Goal: Task Accomplishment & Management: Complete application form

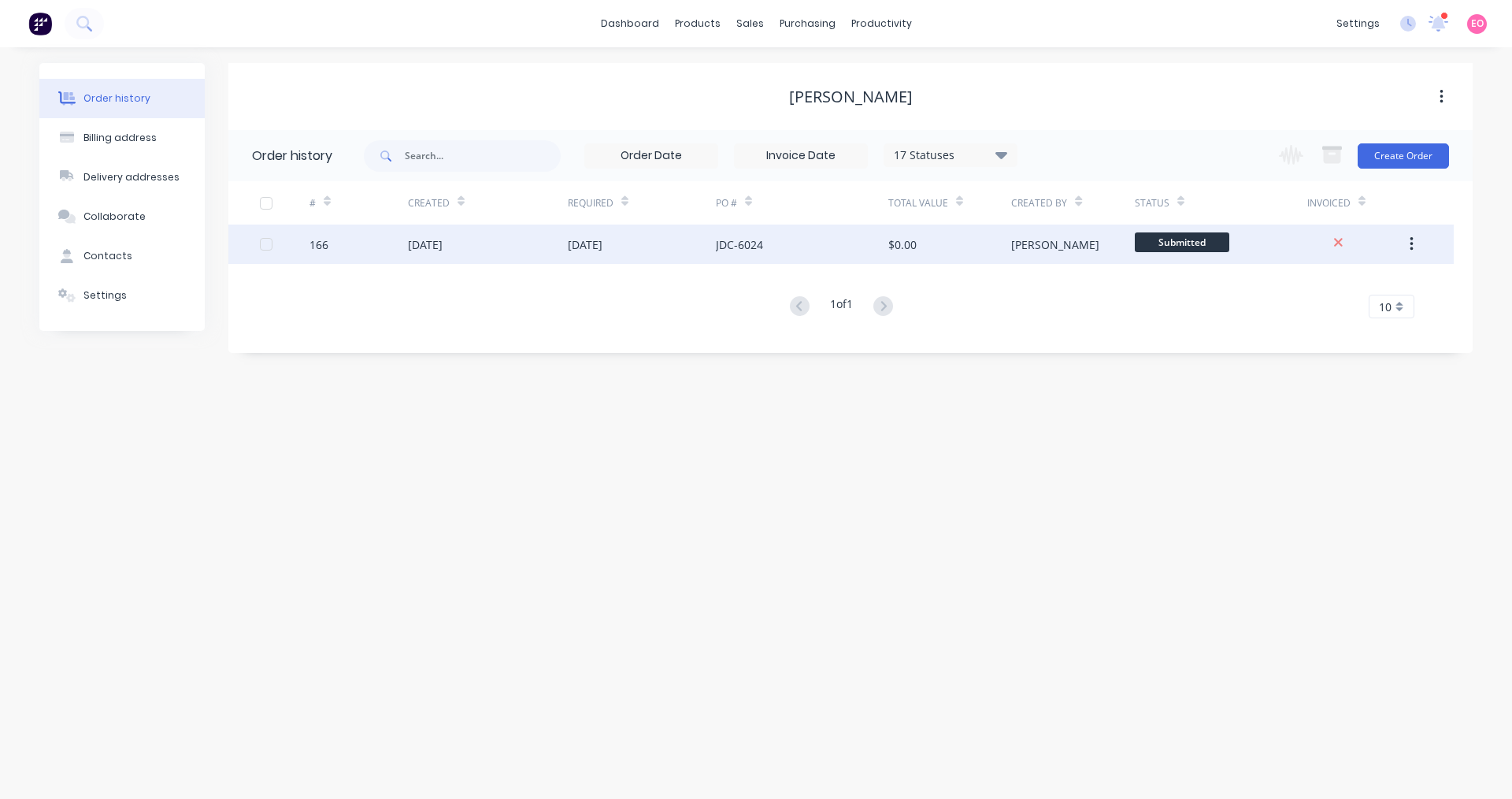
click at [325, 246] on div "166" at bounding box center [319, 244] width 19 height 17
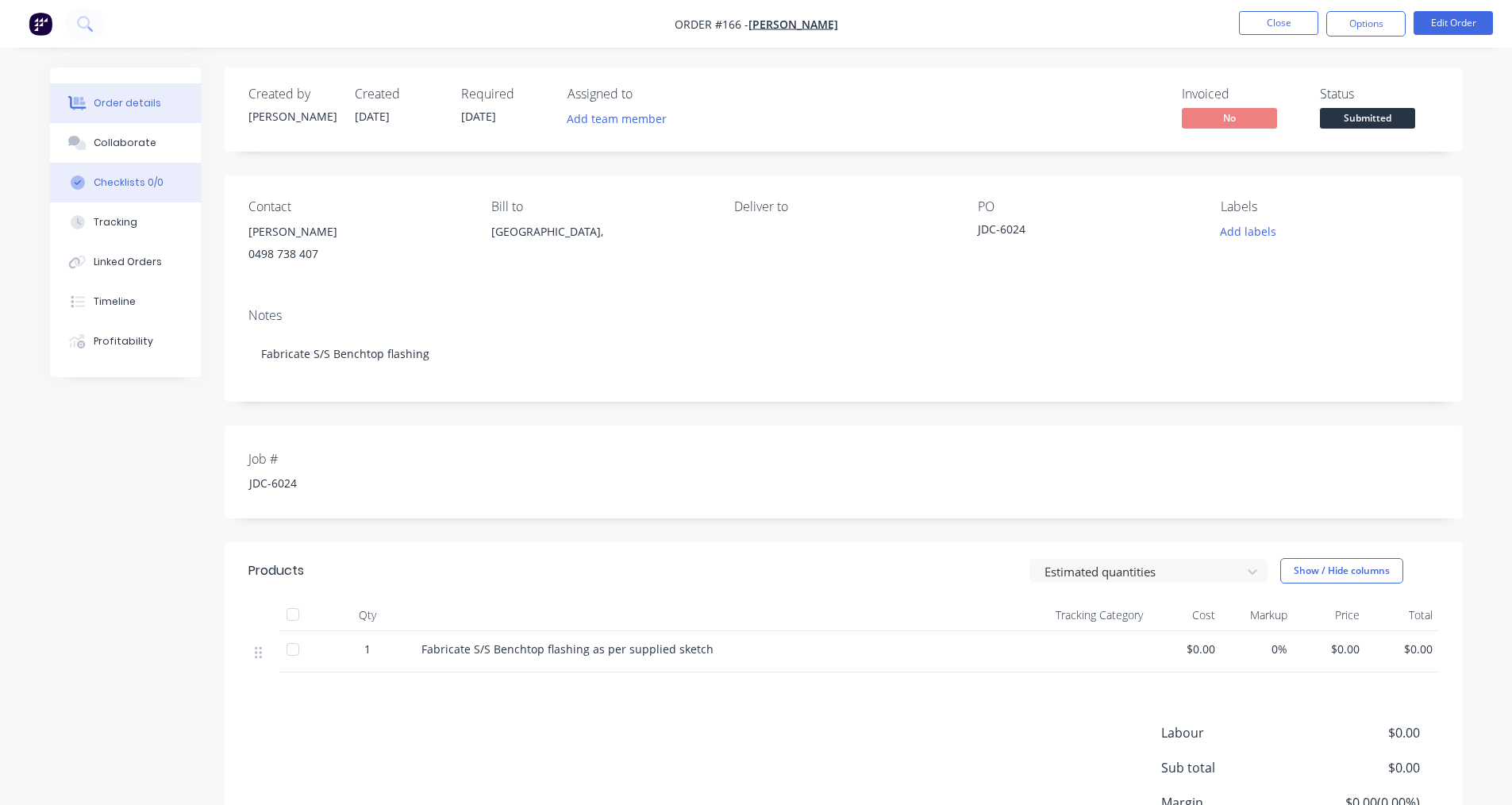
click at [127, 193] on button "Checklists 0/0" at bounding box center [125, 182] width 151 height 40
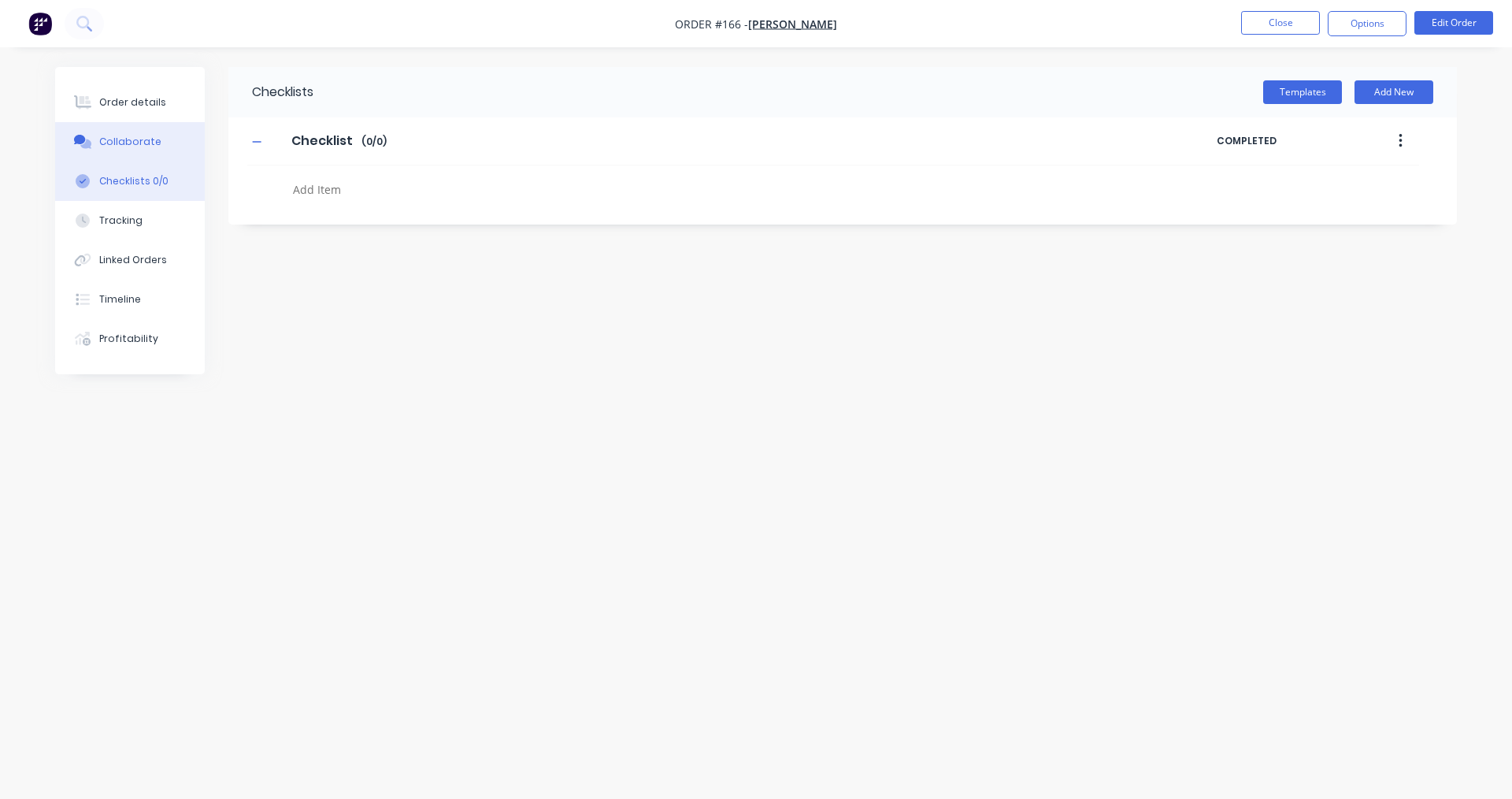
click at [88, 138] on icon at bounding box center [83, 142] width 18 height 14
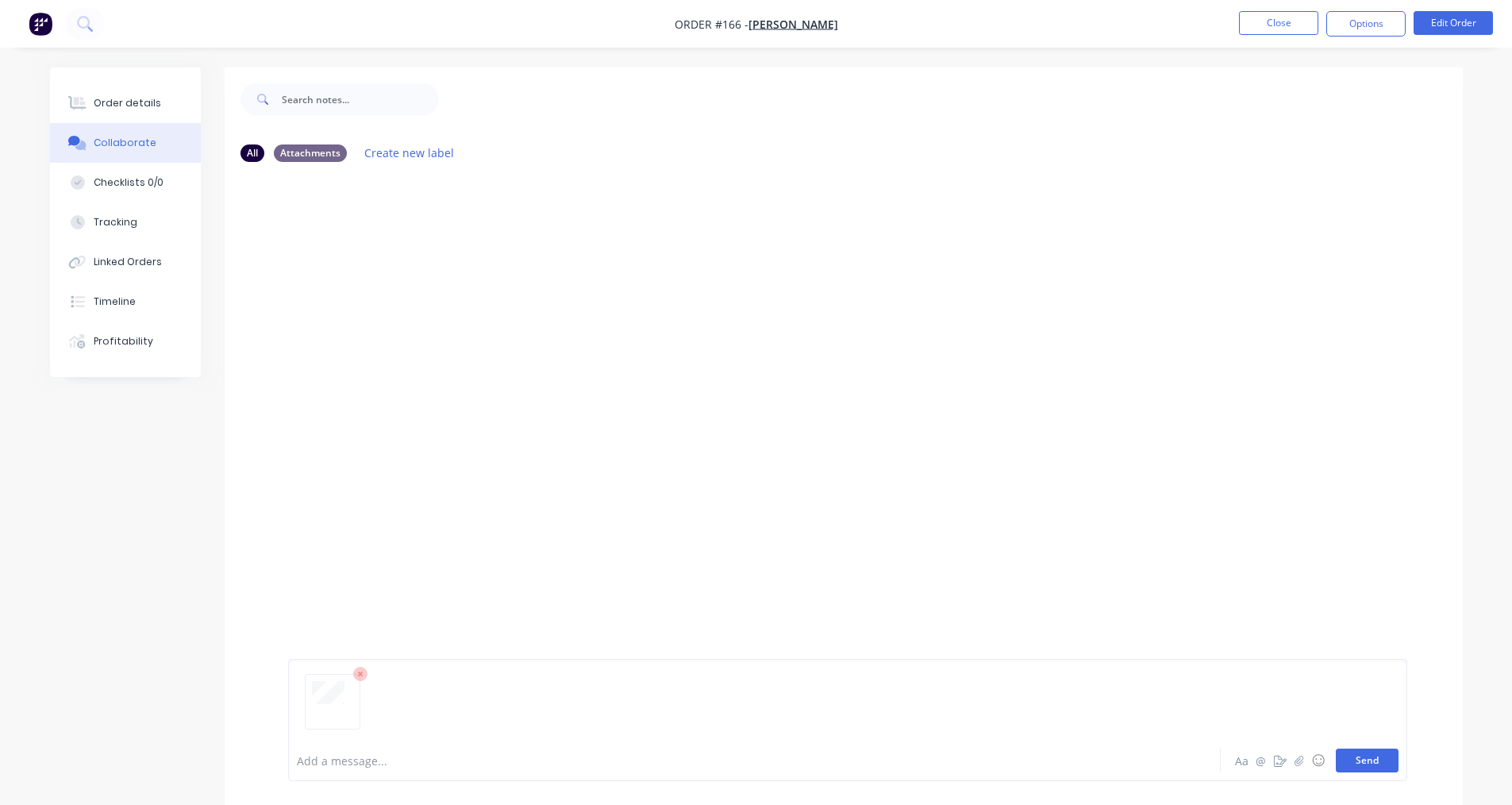
click at [1350, 749] on button "Send" at bounding box center [1366, 760] width 62 height 24
click at [1264, 28] on button "Close" at bounding box center [1279, 23] width 79 height 24
click at [1267, 34] on button "Close" at bounding box center [1279, 23] width 79 height 24
type textarea "x"
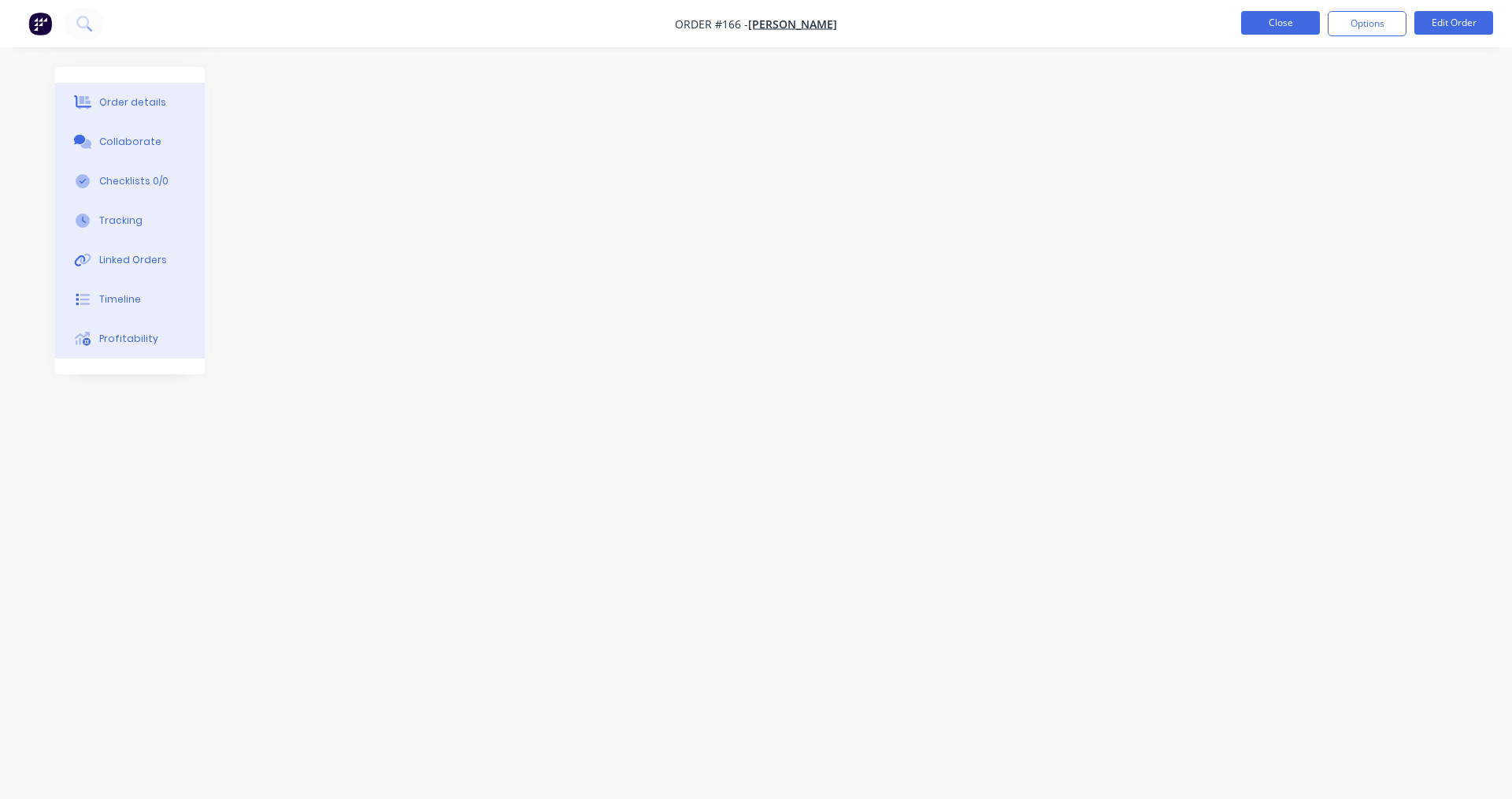
click at [1305, 26] on button "Close" at bounding box center [1281, 23] width 79 height 24
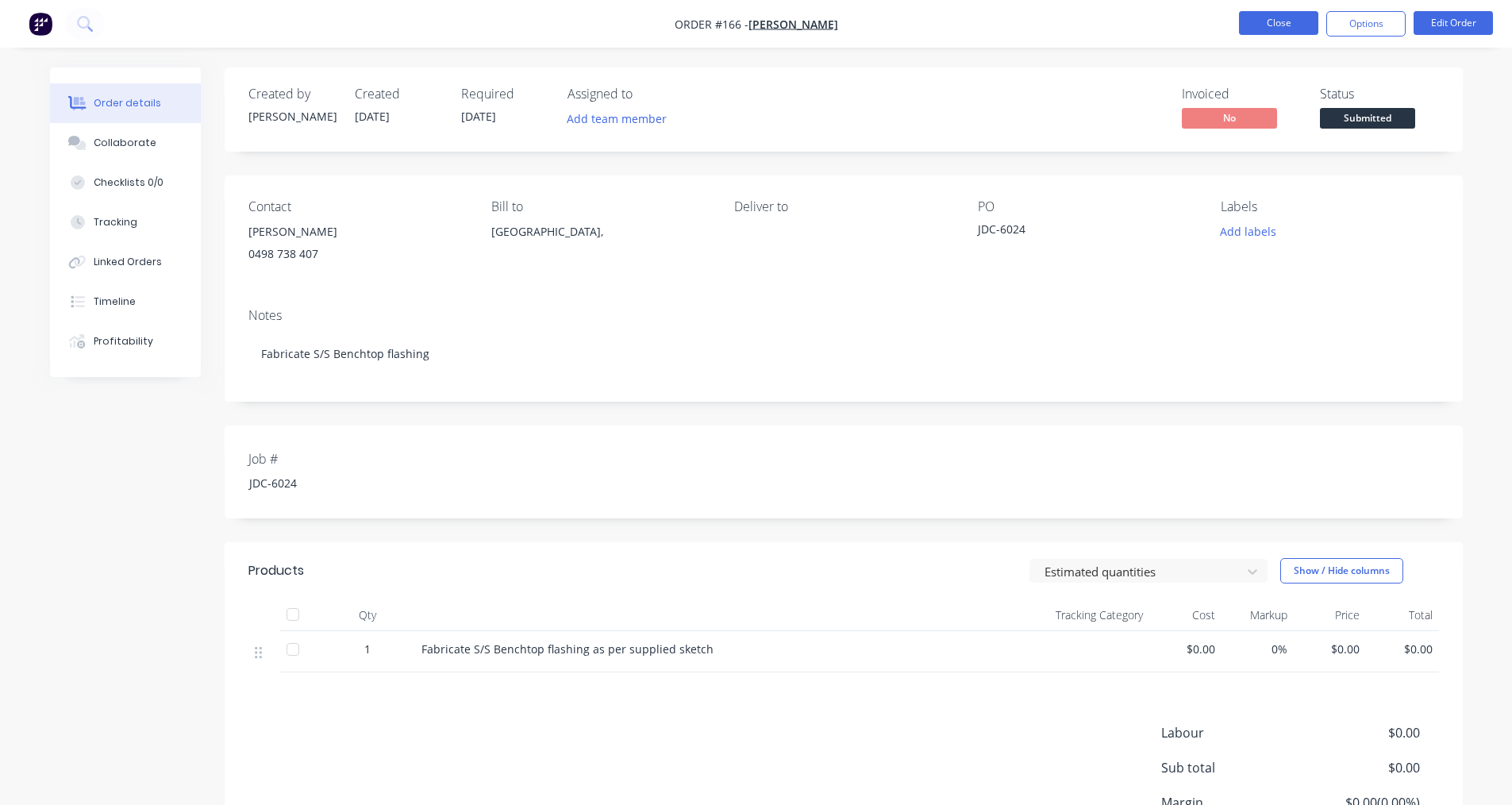
click at [1291, 24] on button "Close" at bounding box center [1279, 23] width 79 height 24
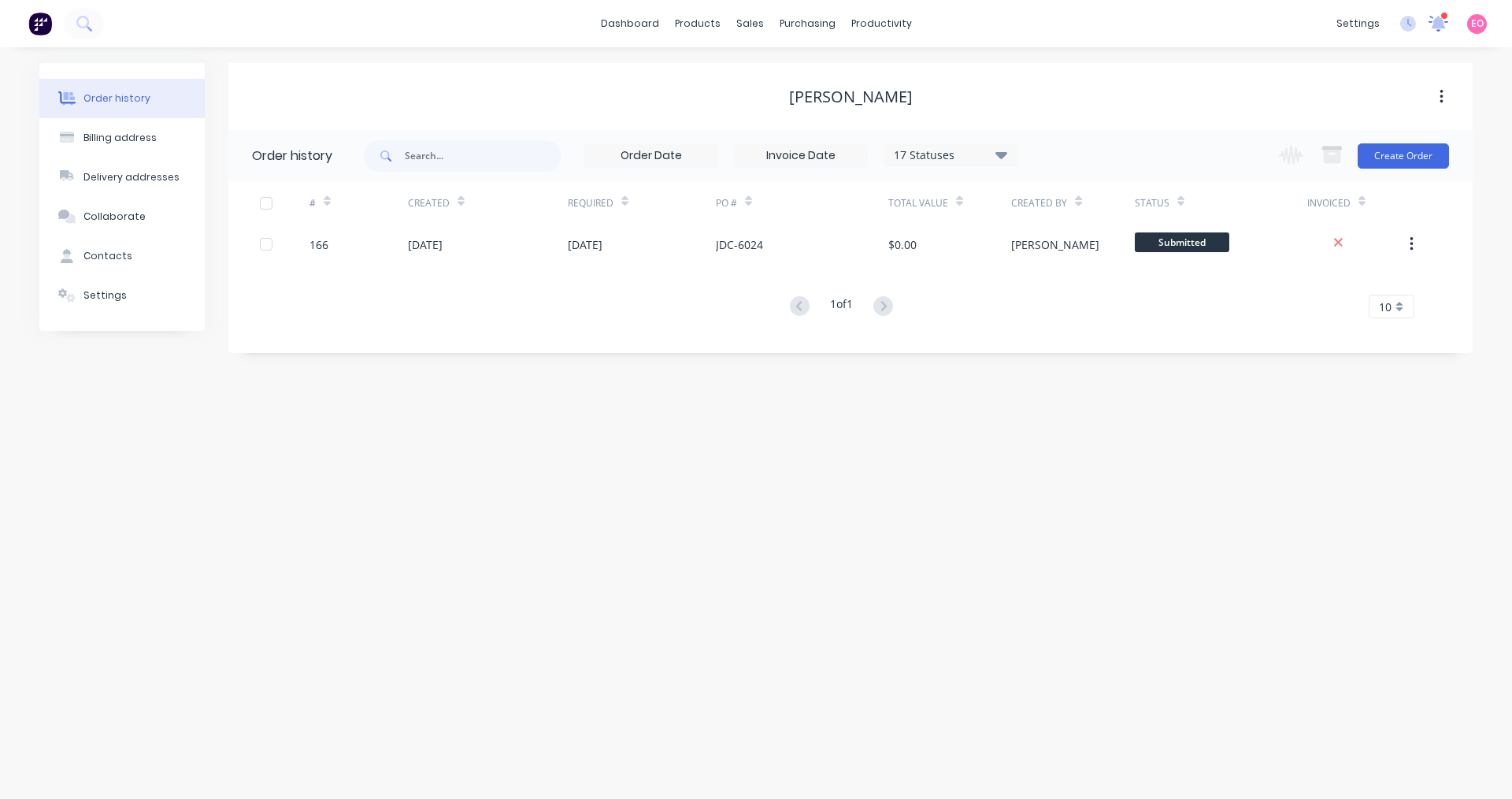
click at [1435, 21] on icon at bounding box center [1438, 22] width 15 height 14
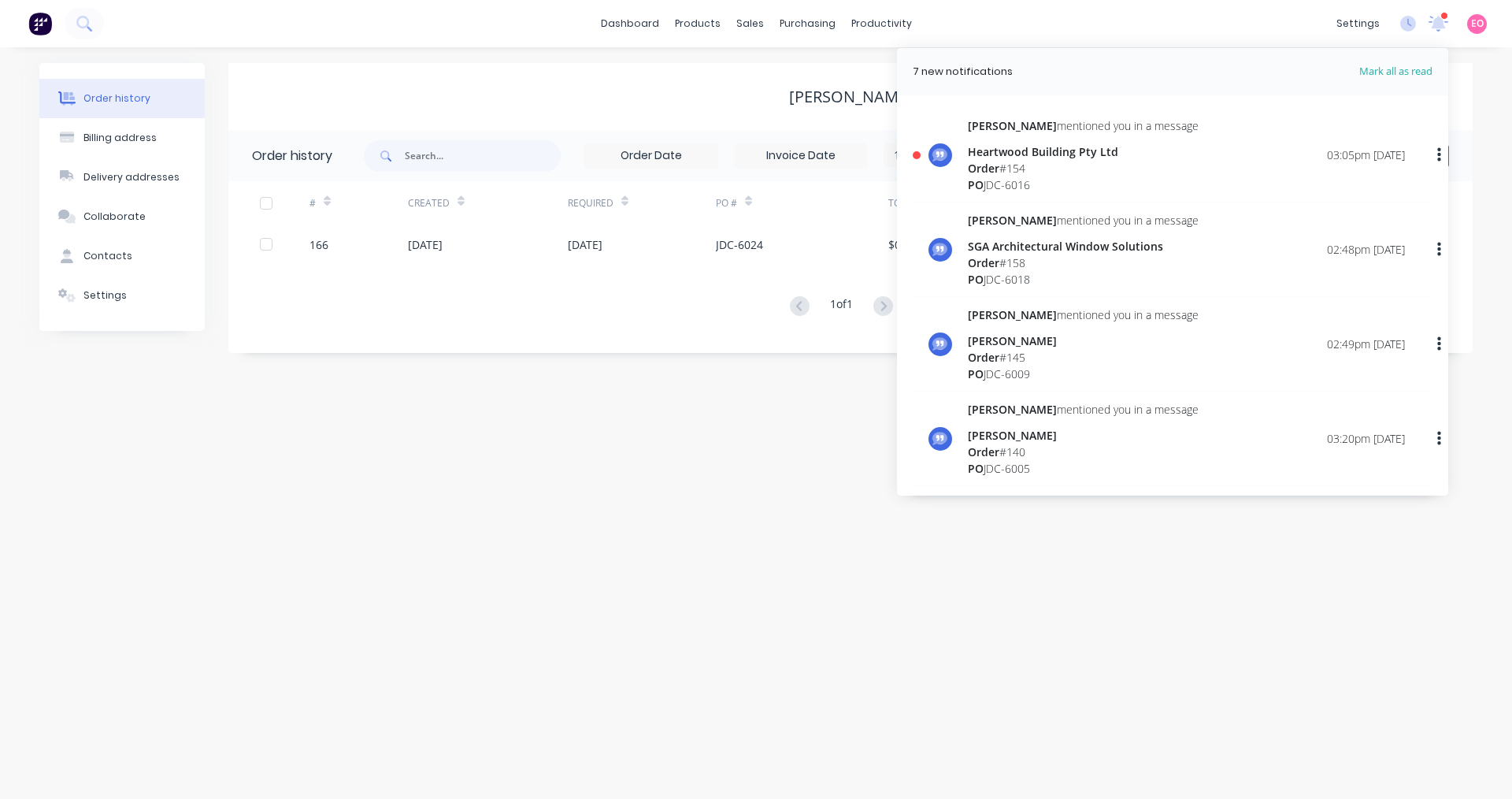
click at [1073, 167] on div "Order # 154" at bounding box center [1083, 168] width 231 height 17
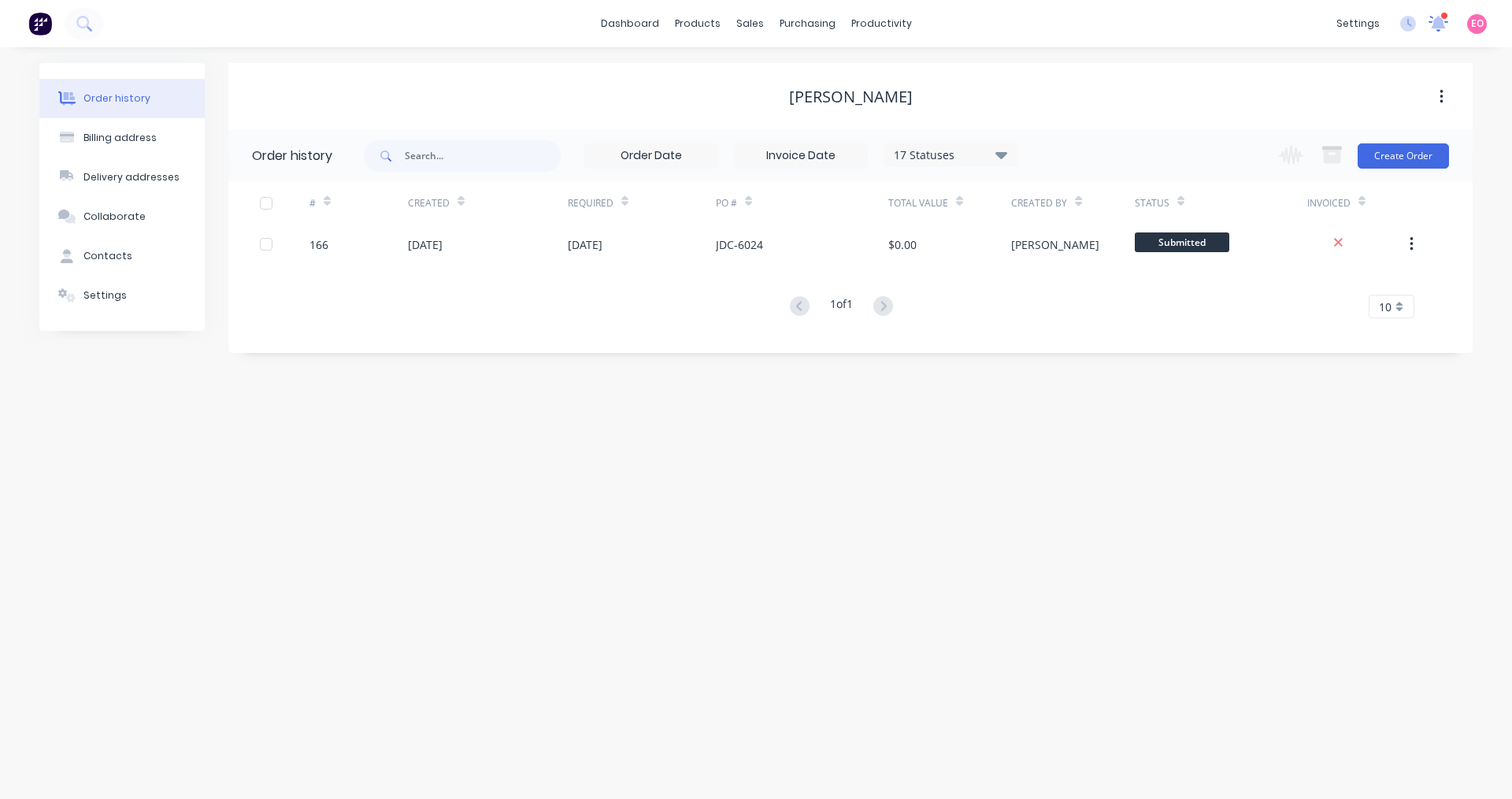
click at [1430, 20] on icon at bounding box center [1438, 23] width 22 height 18
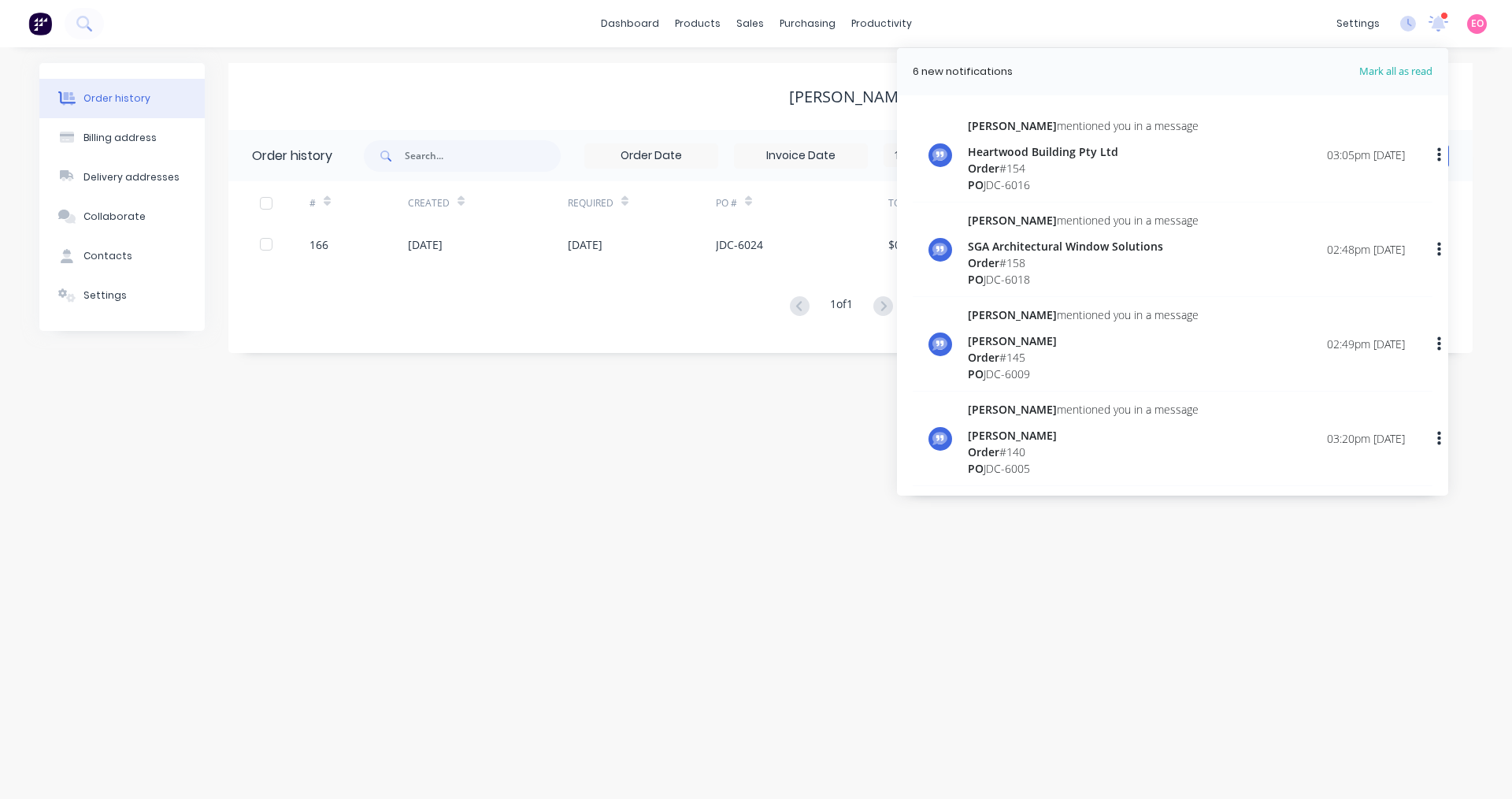
click at [1024, 168] on div "Order # 154" at bounding box center [1083, 168] width 231 height 17
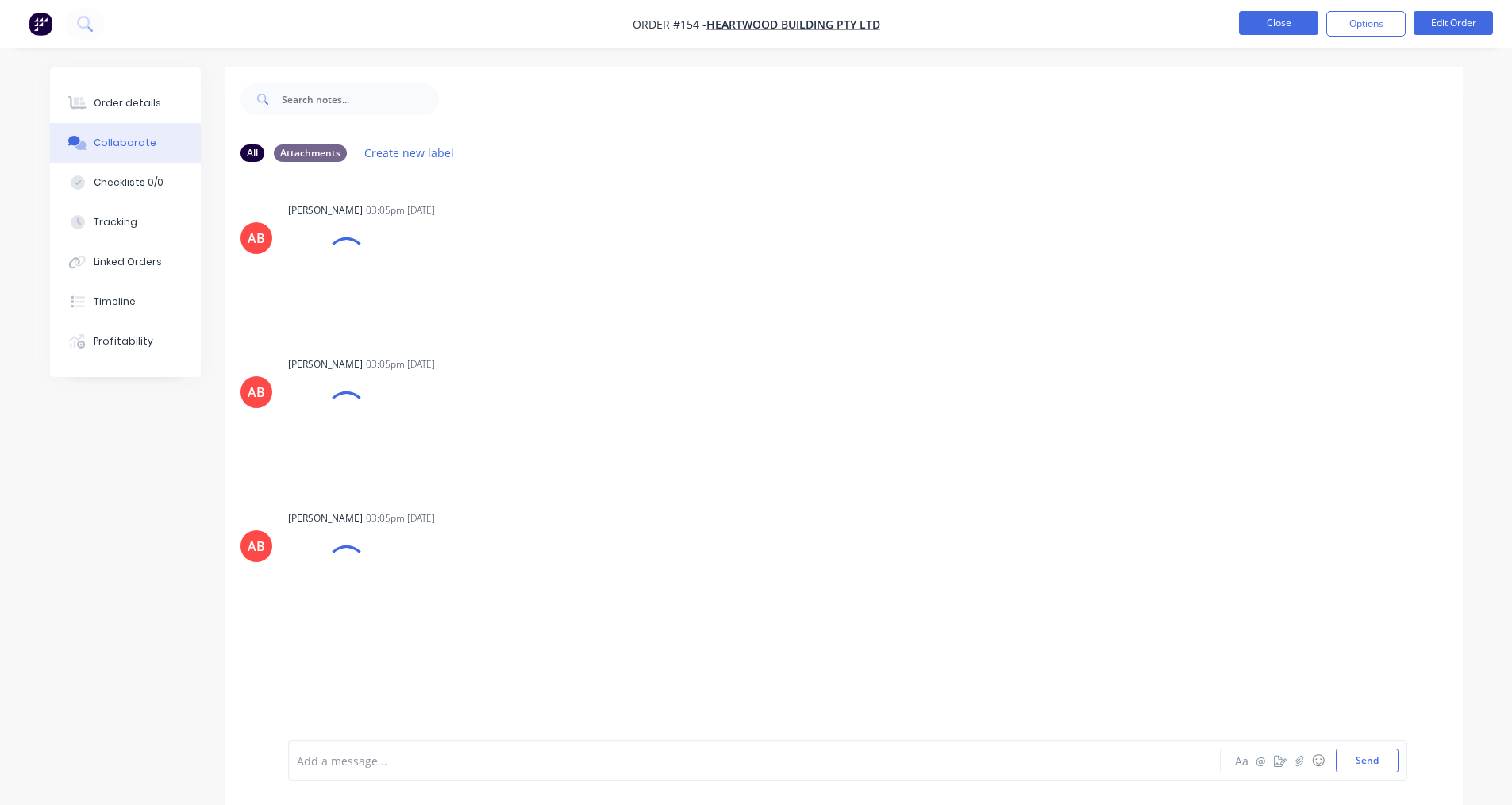
click at [1251, 24] on button "Close" at bounding box center [1279, 23] width 79 height 24
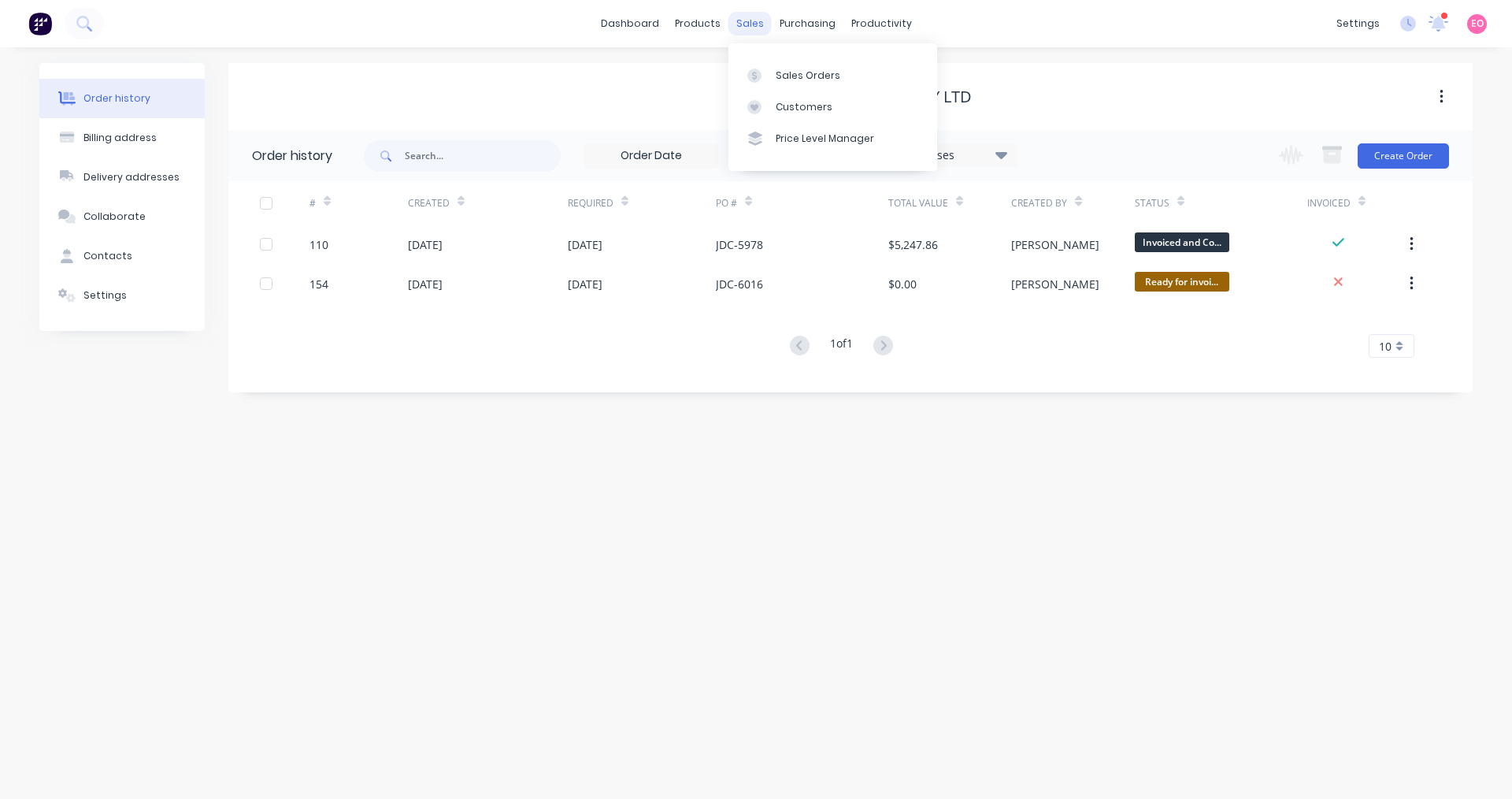
click at [736, 22] on div "sales" at bounding box center [750, 24] width 43 height 24
click at [757, 69] on icon at bounding box center [755, 76] width 14 height 14
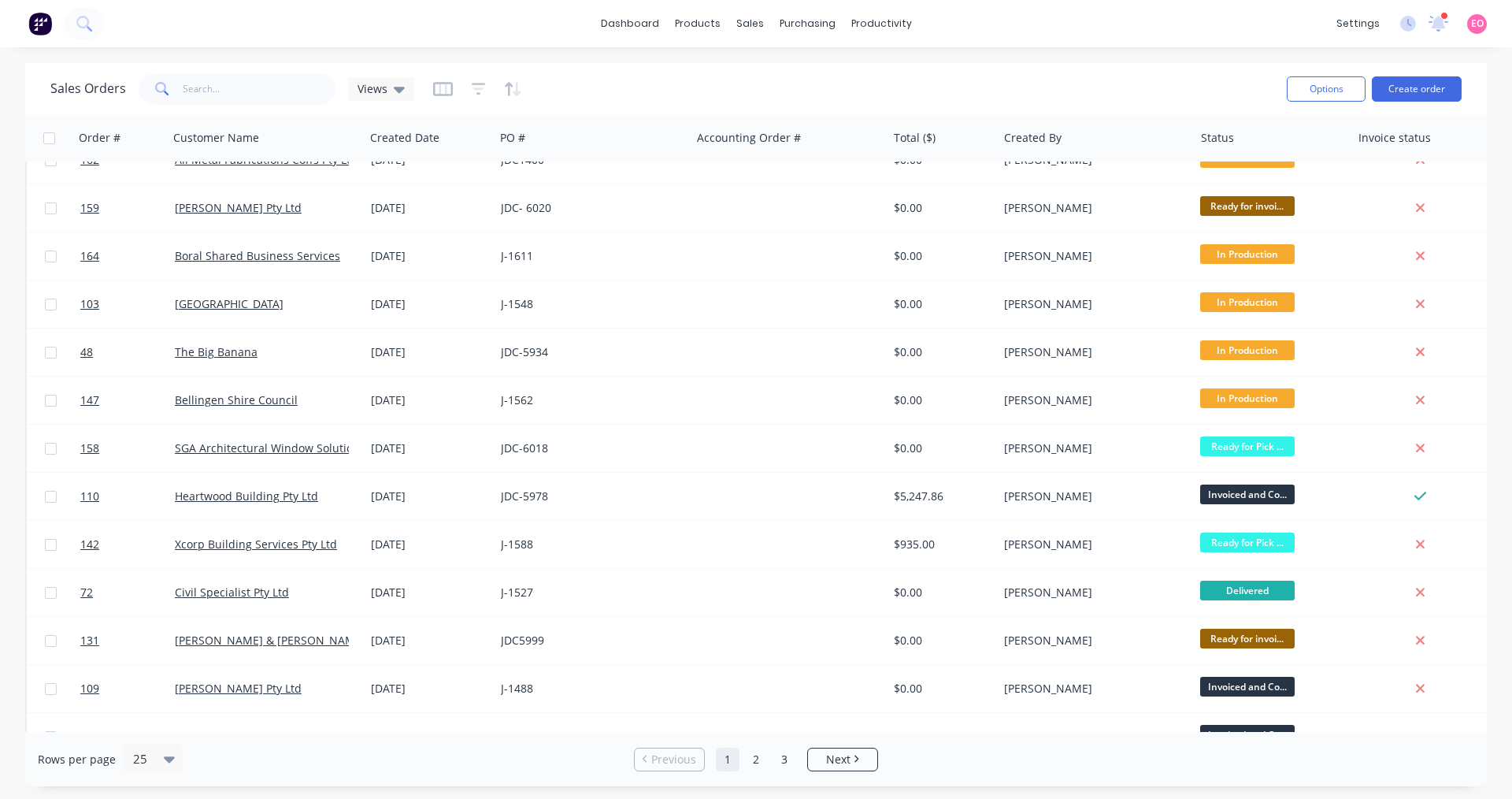
scroll to position [79, 0]
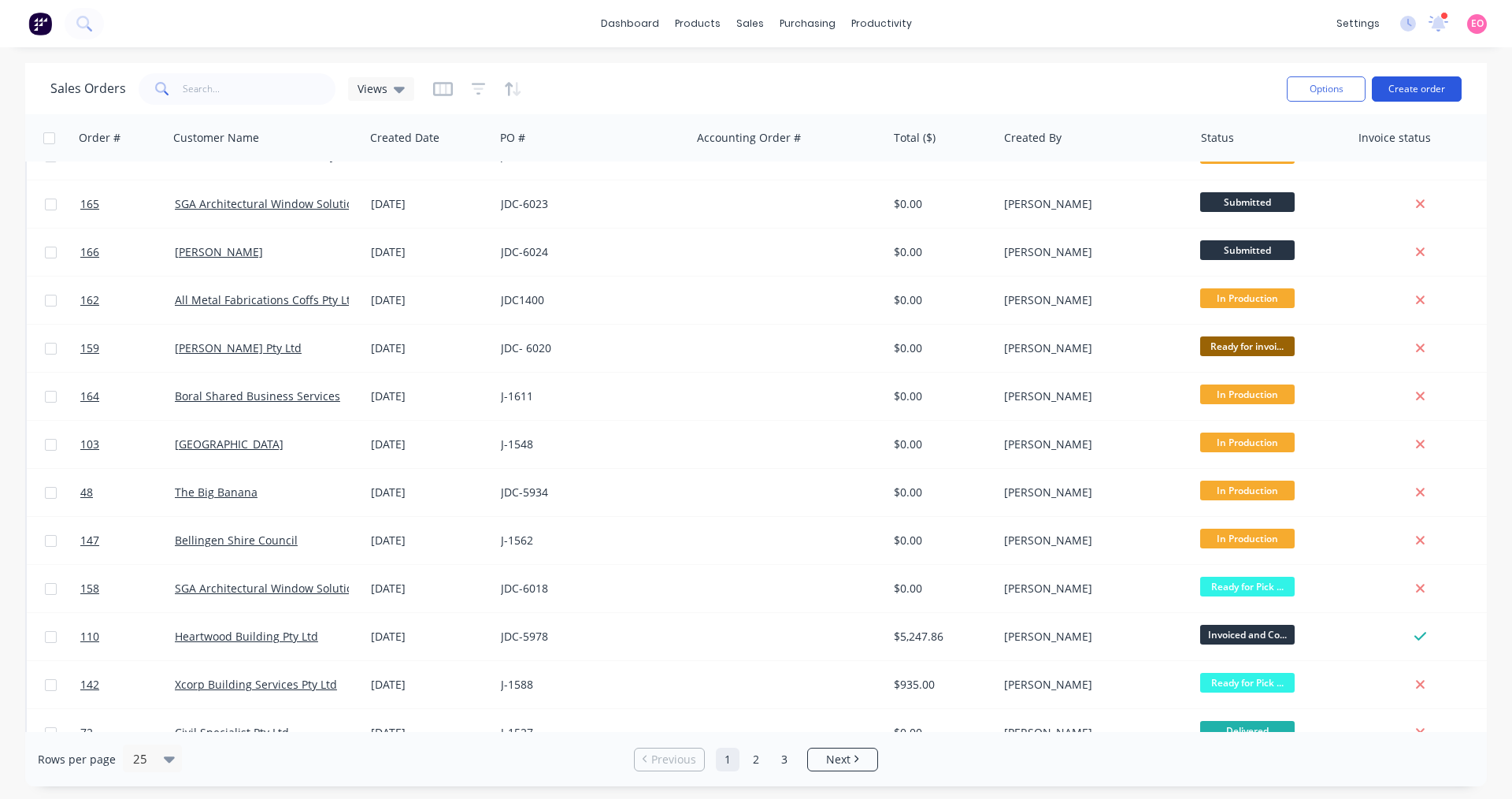
click at [1443, 92] on button "Create order" at bounding box center [1416, 90] width 90 height 26
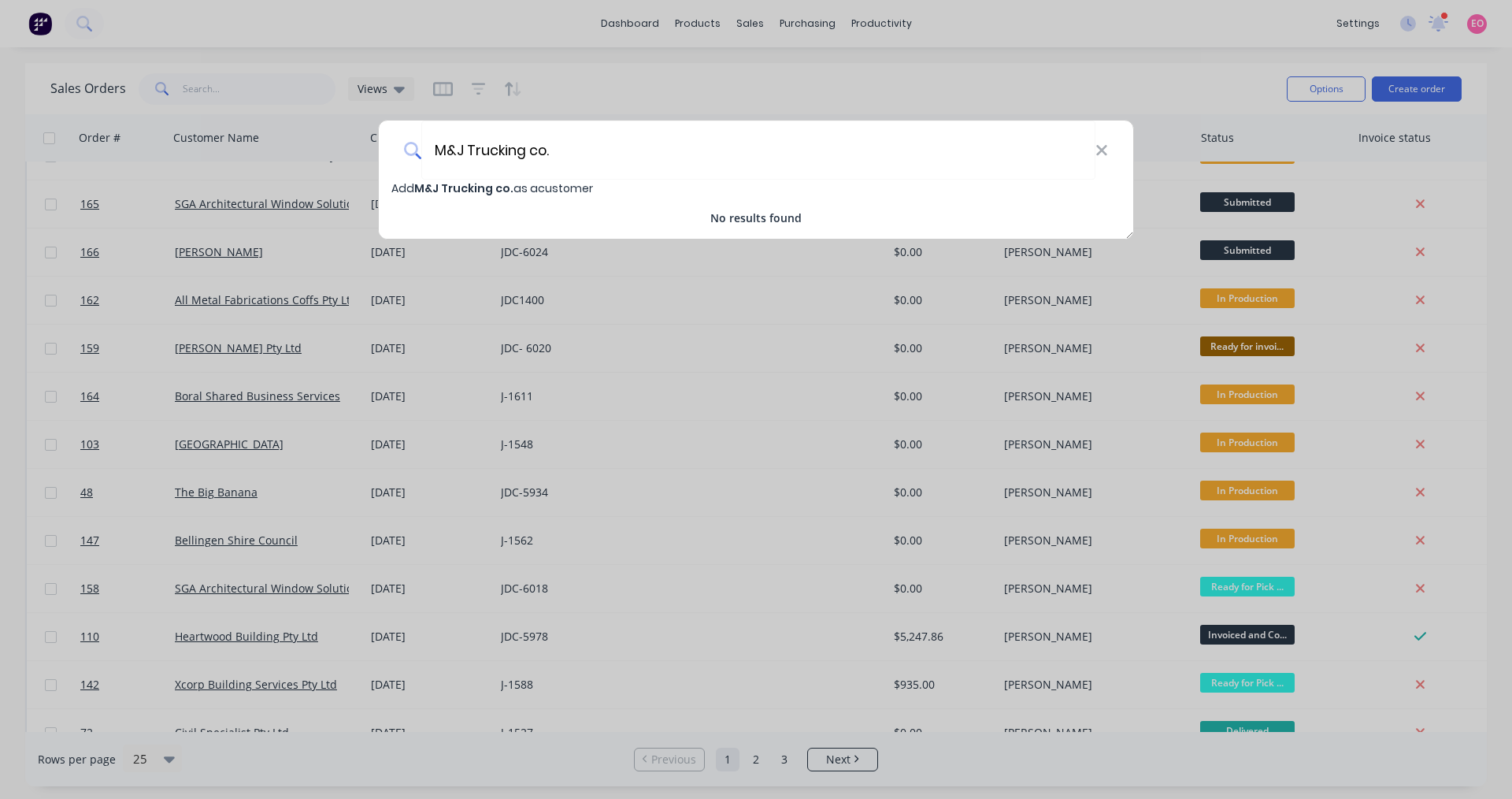
type input "M&J Trucking co."
click at [555, 187] on span "Add M&J Trucking co. as a customer" at bounding box center [492, 188] width 202 height 16
select select "AU"
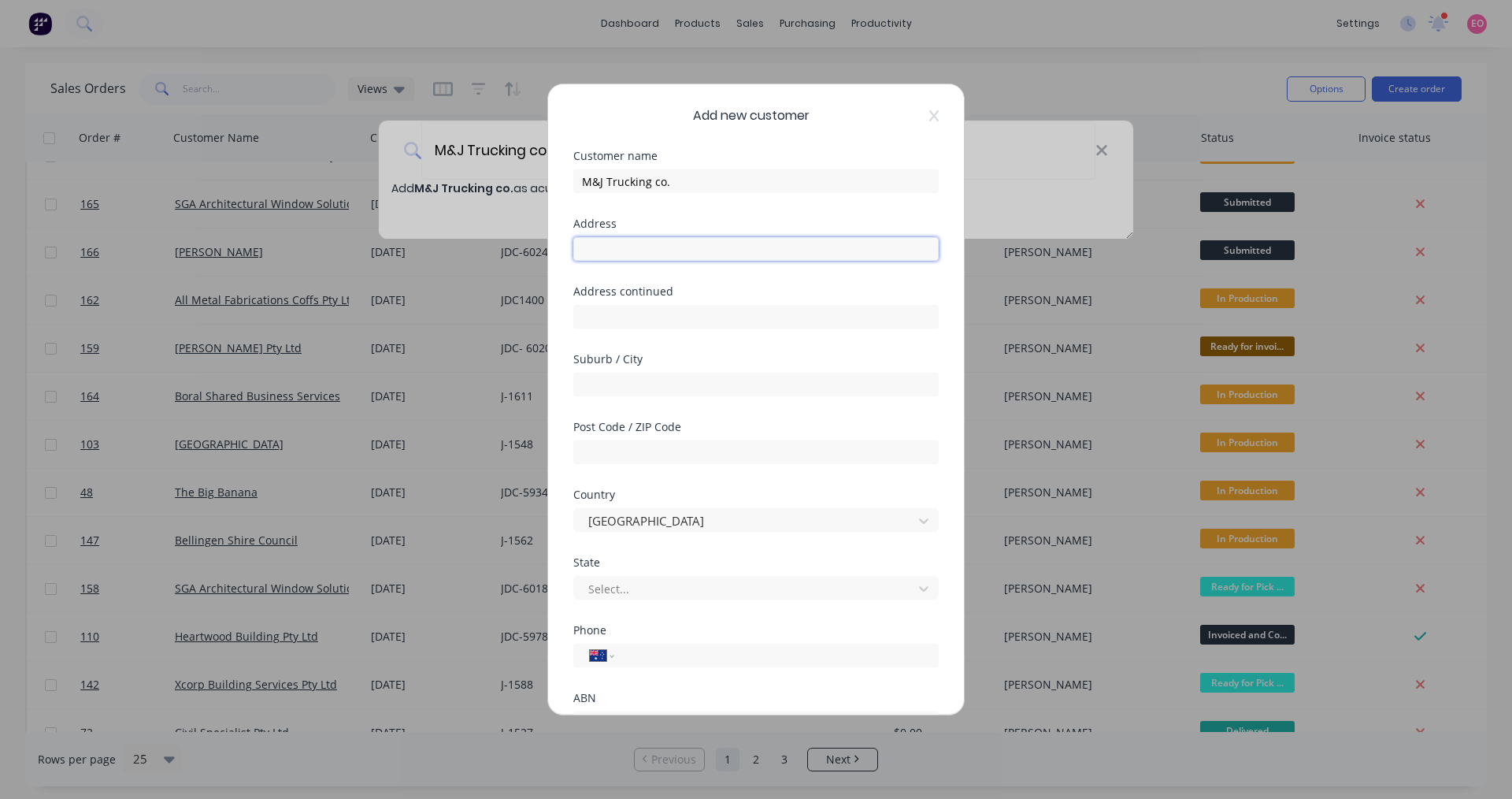
click at [630, 252] on input "text" at bounding box center [756, 249] width 365 height 24
click at [661, 186] on input "M&J Trucking co." at bounding box center [756, 181] width 365 height 24
click at [700, 192] on input "M&J Trucking co." at bounding box center [756, 181] width 365 height 24
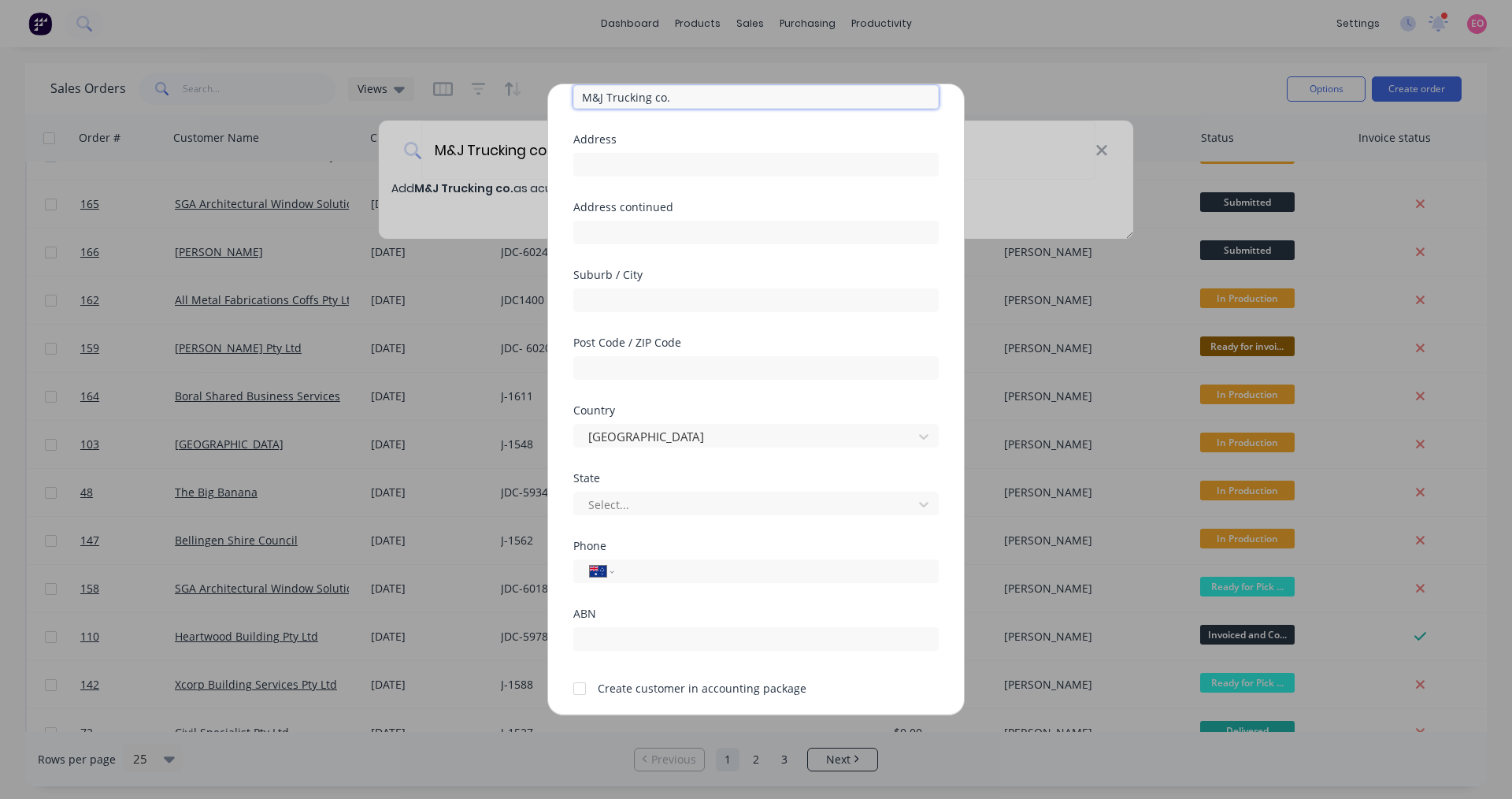
scroll to position [139, 0]
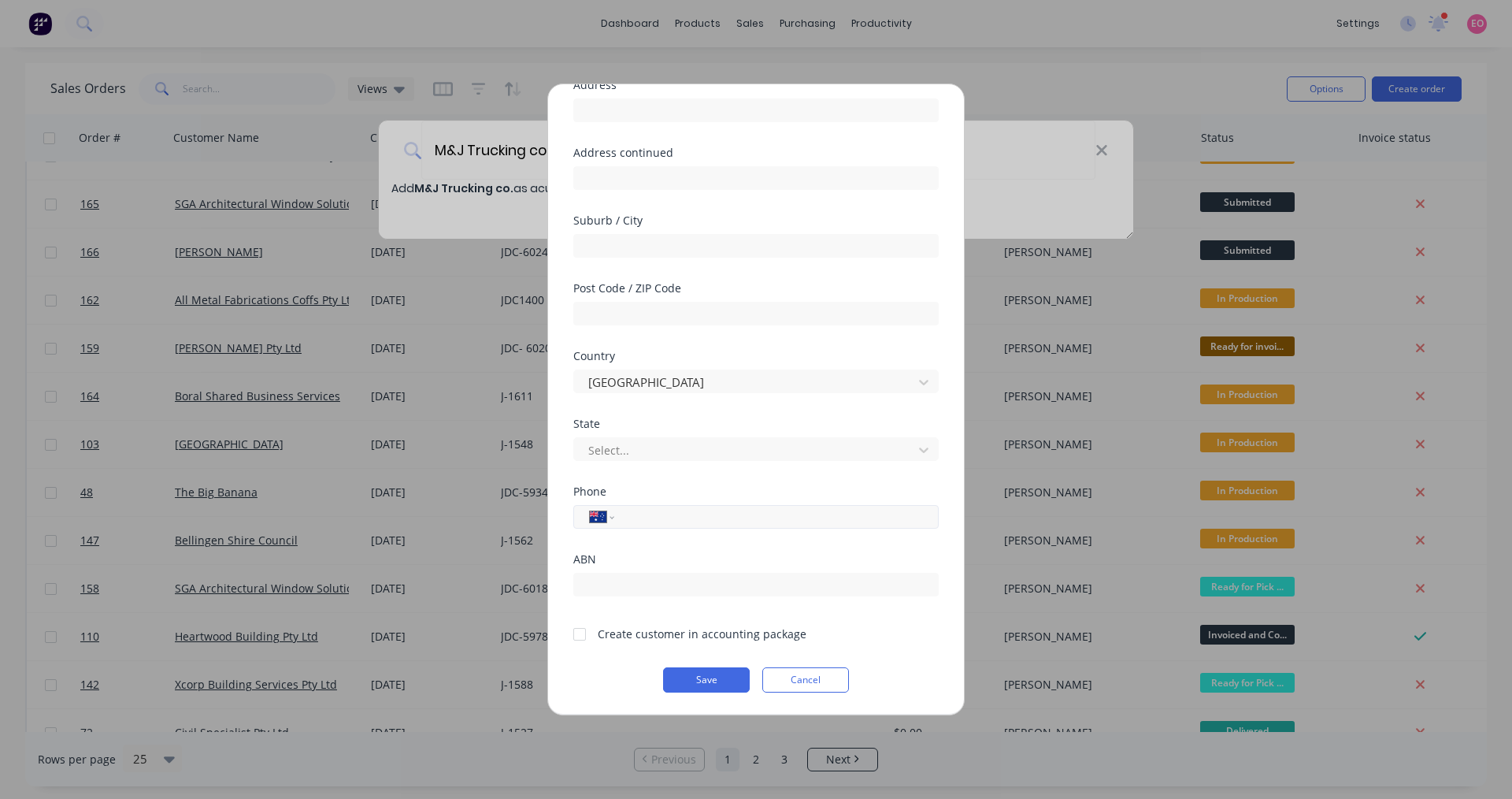
click at [673, 516] on input "tel" at bounding box center [774, 517] width 297 height 18
type input "0428 383 110"
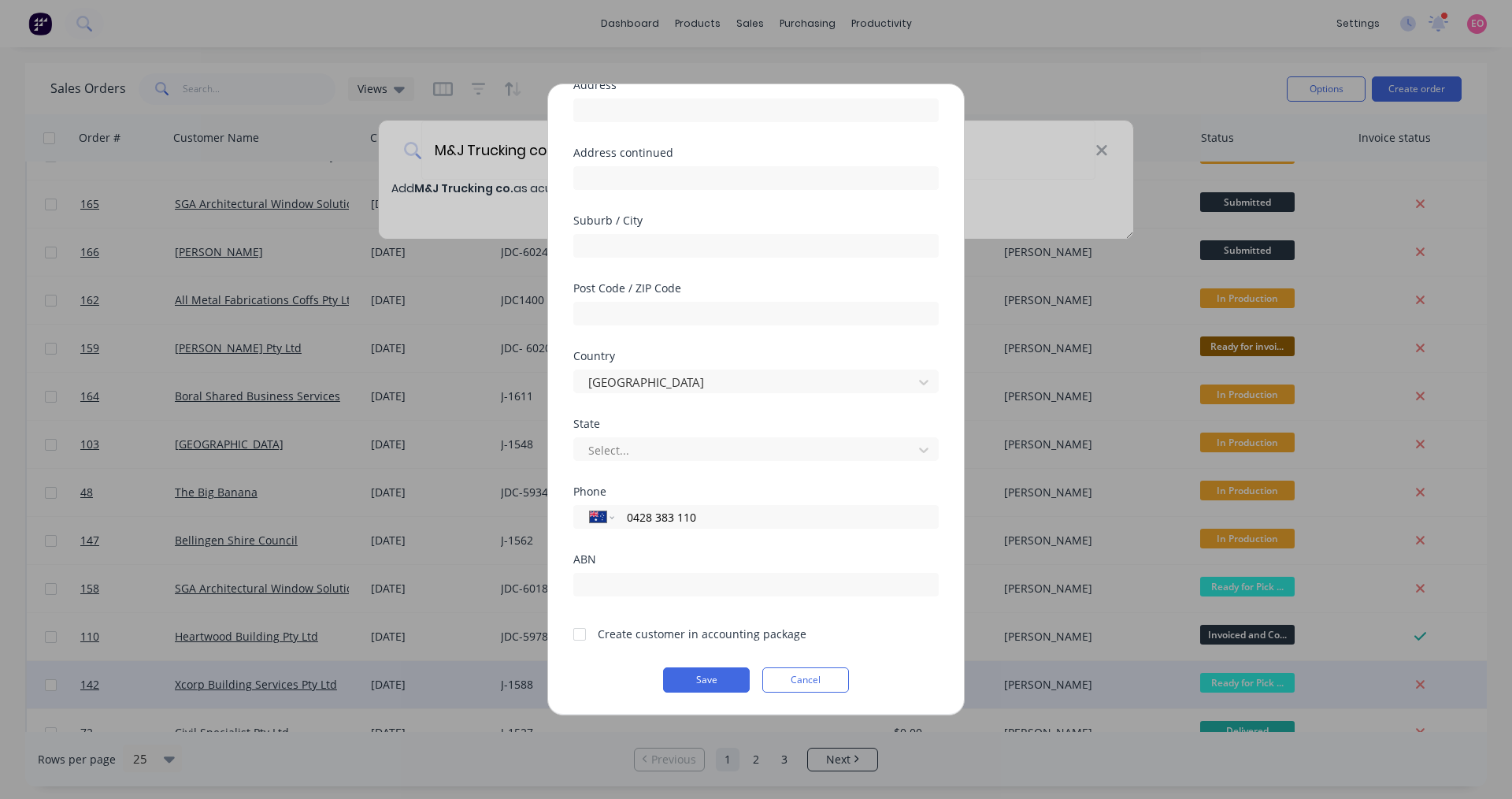
drag, startPoint x: 686, startPoint y: 682, endPoint x: 717, endPoint y: 681, distance: 31.0
click at [686, 682] on button "Save" at bounding box center [706, 680] width 87 height 26
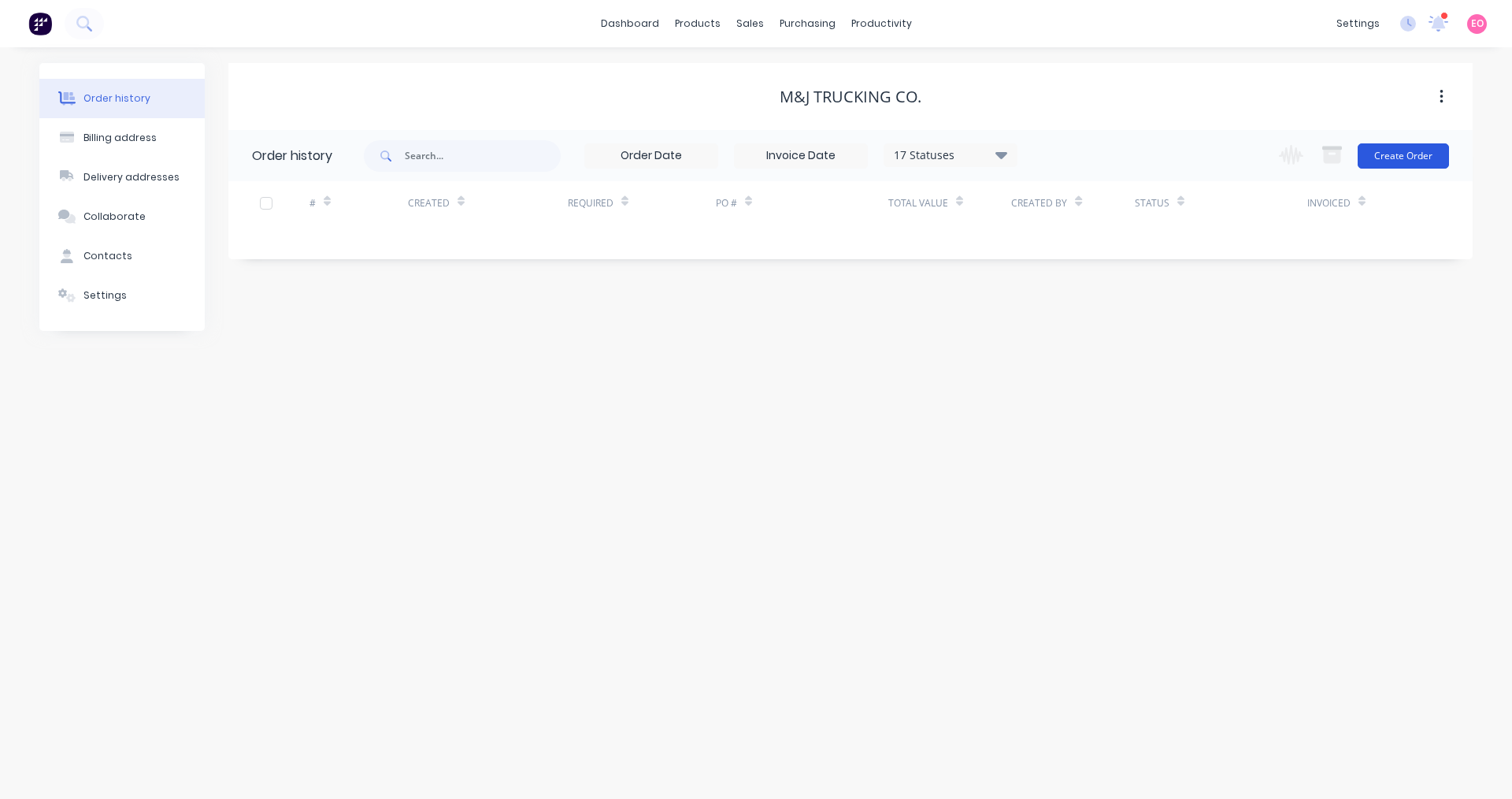
click at [1394, 150] on button "Create Order" at bounding box center [1403, 156] width 91 height 26
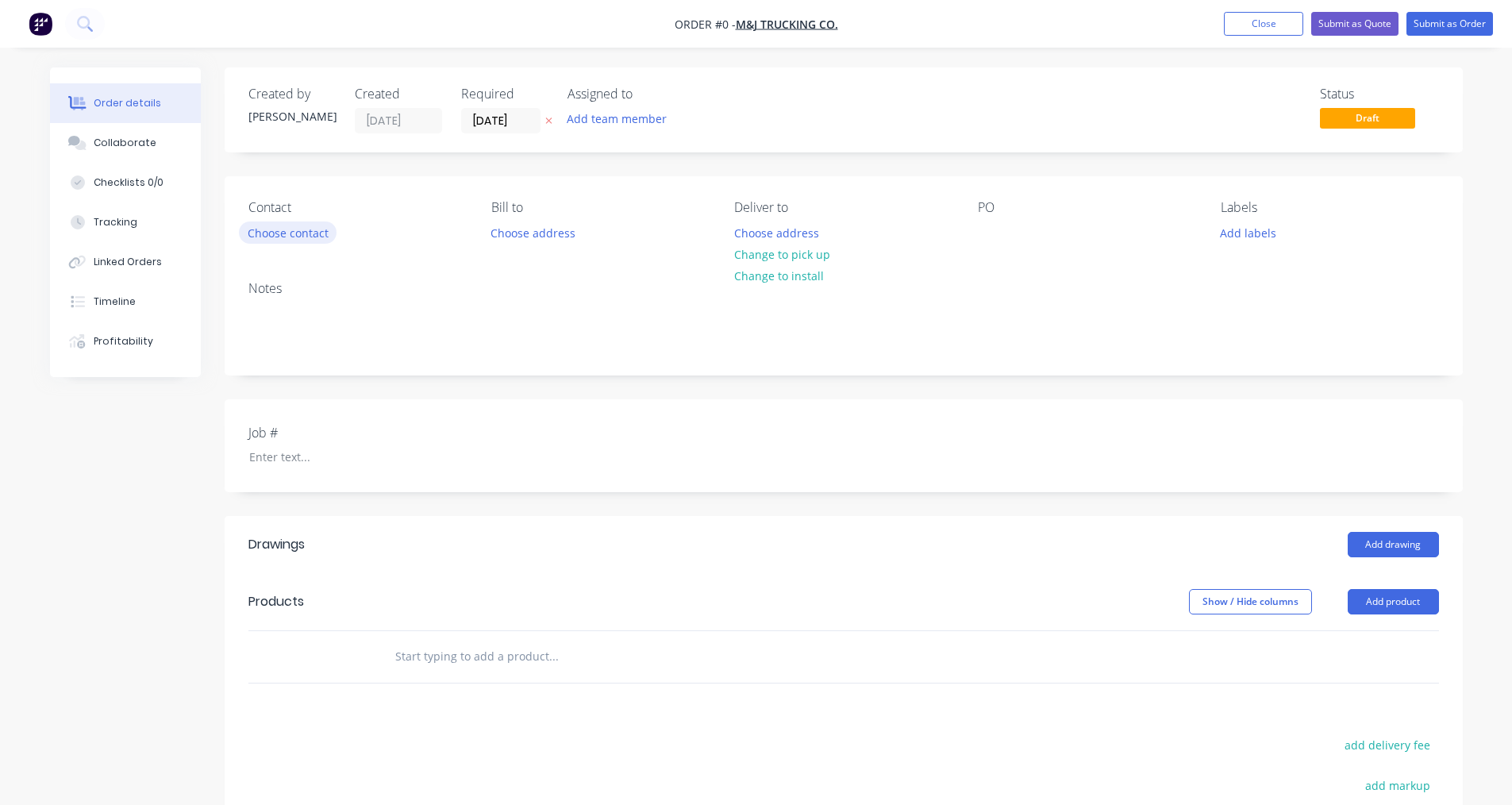
click at [285, 233] on button "Choose contact" at bounding box center [288, 232] width 97 height 22
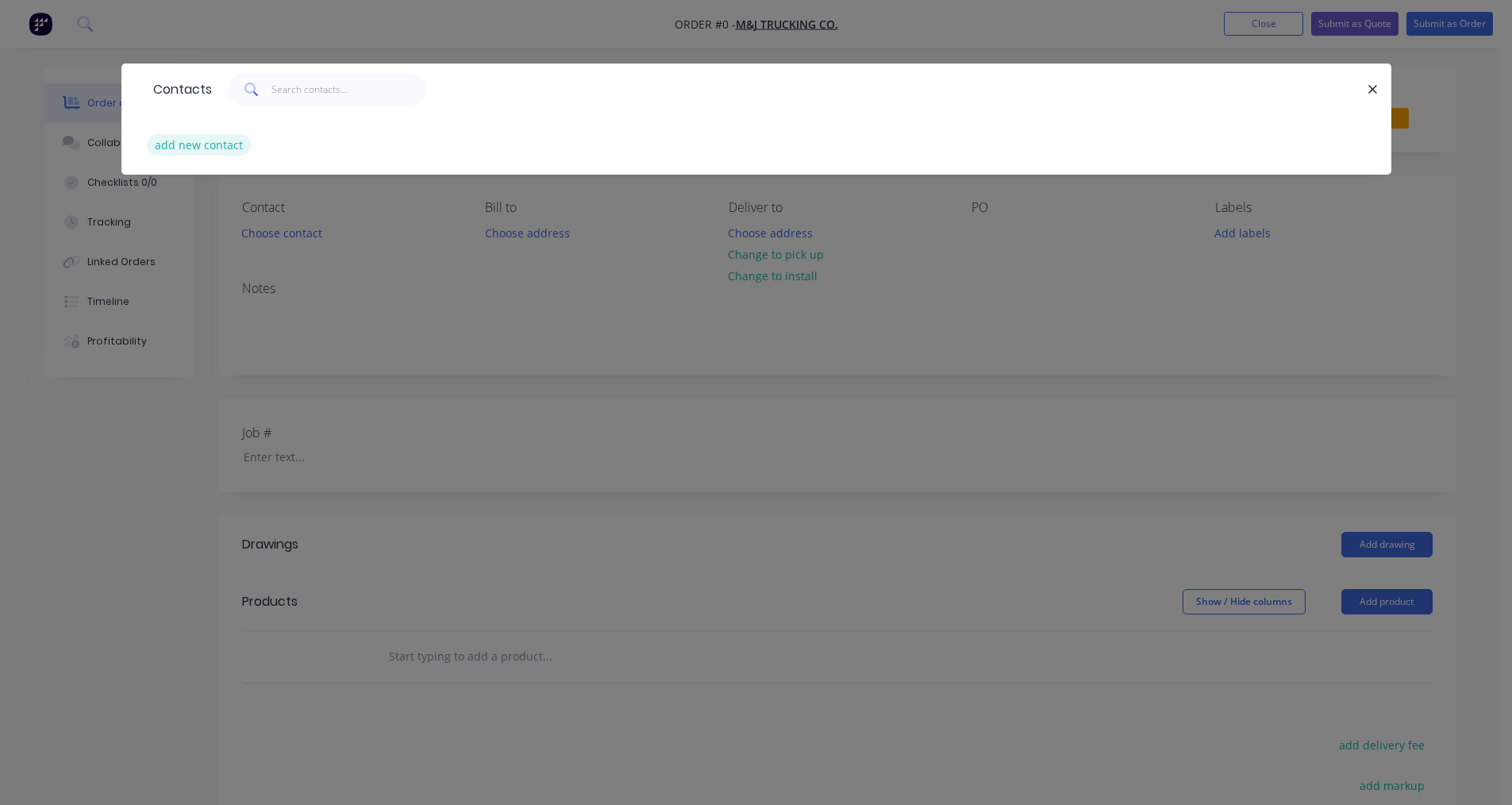
click at [183, 142] on button "add new contact" at bounding box center [199, 145] width 105 height 22
select select "AU"
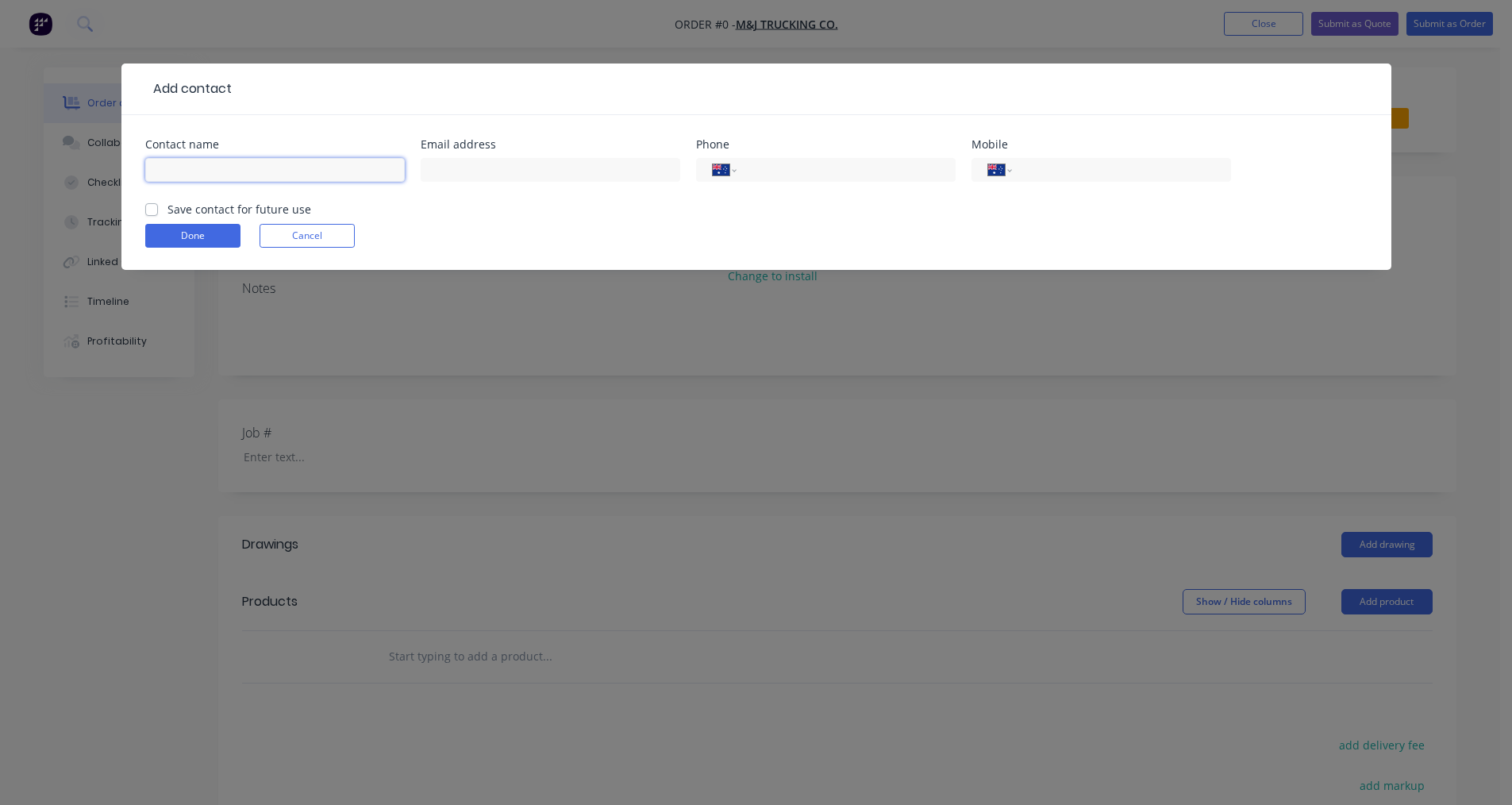
click at [220, 173] on input "text" at bounding box center [275, 170] width 260 height 24
type input "Max Crawford"
type input "0428 383 110"
click at [168, 214] on label "Save contact for future use" at bounding box center [239, 209] width 144 height 17
click at [153, 214] on input "Save contact for future use" at bounding box center [151, 208] width 13 height 15
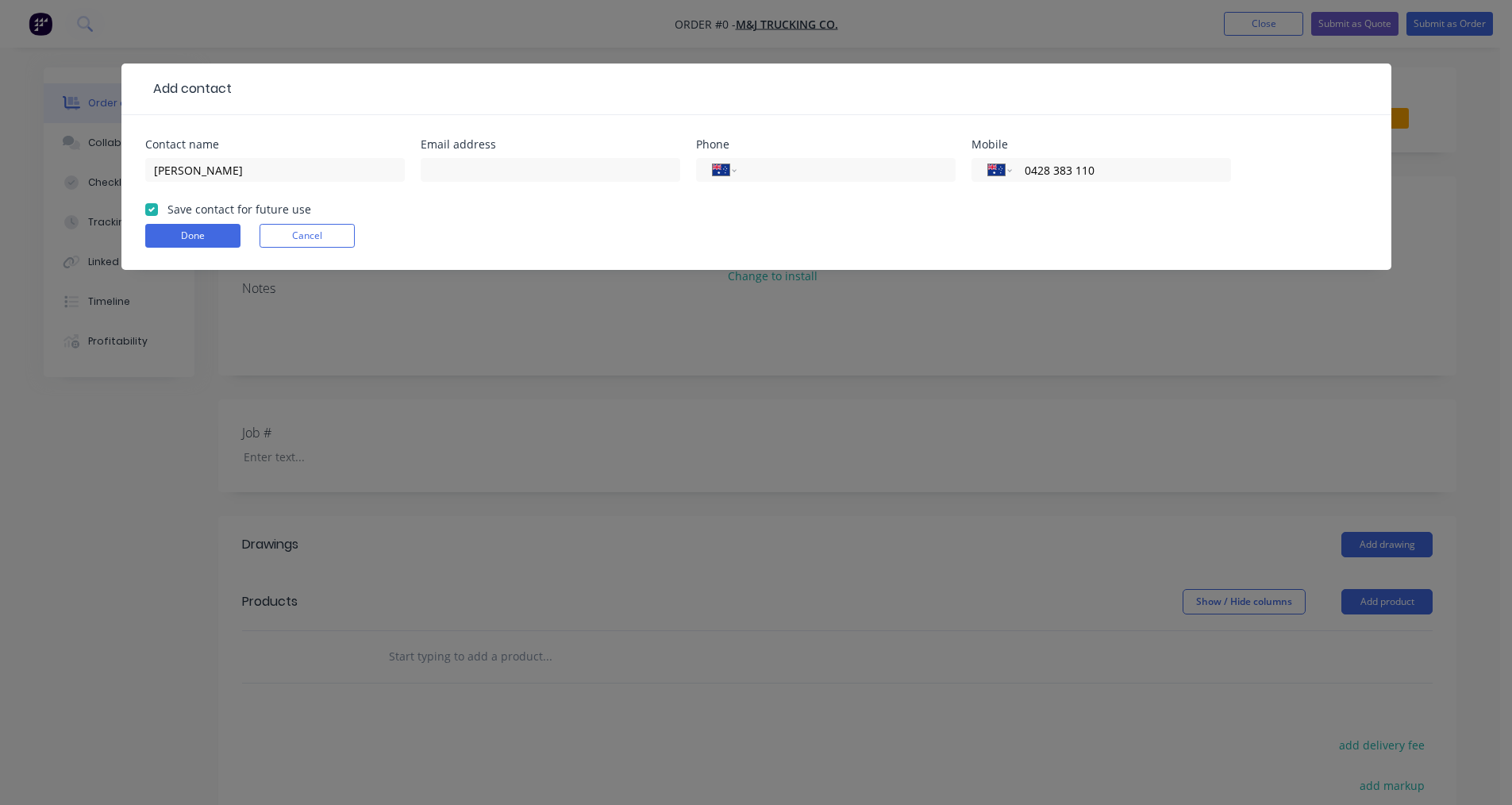
checkbox input "true"
click at [184, 239] on button "Done" at bounding box center [192, 236] width 95 height 24
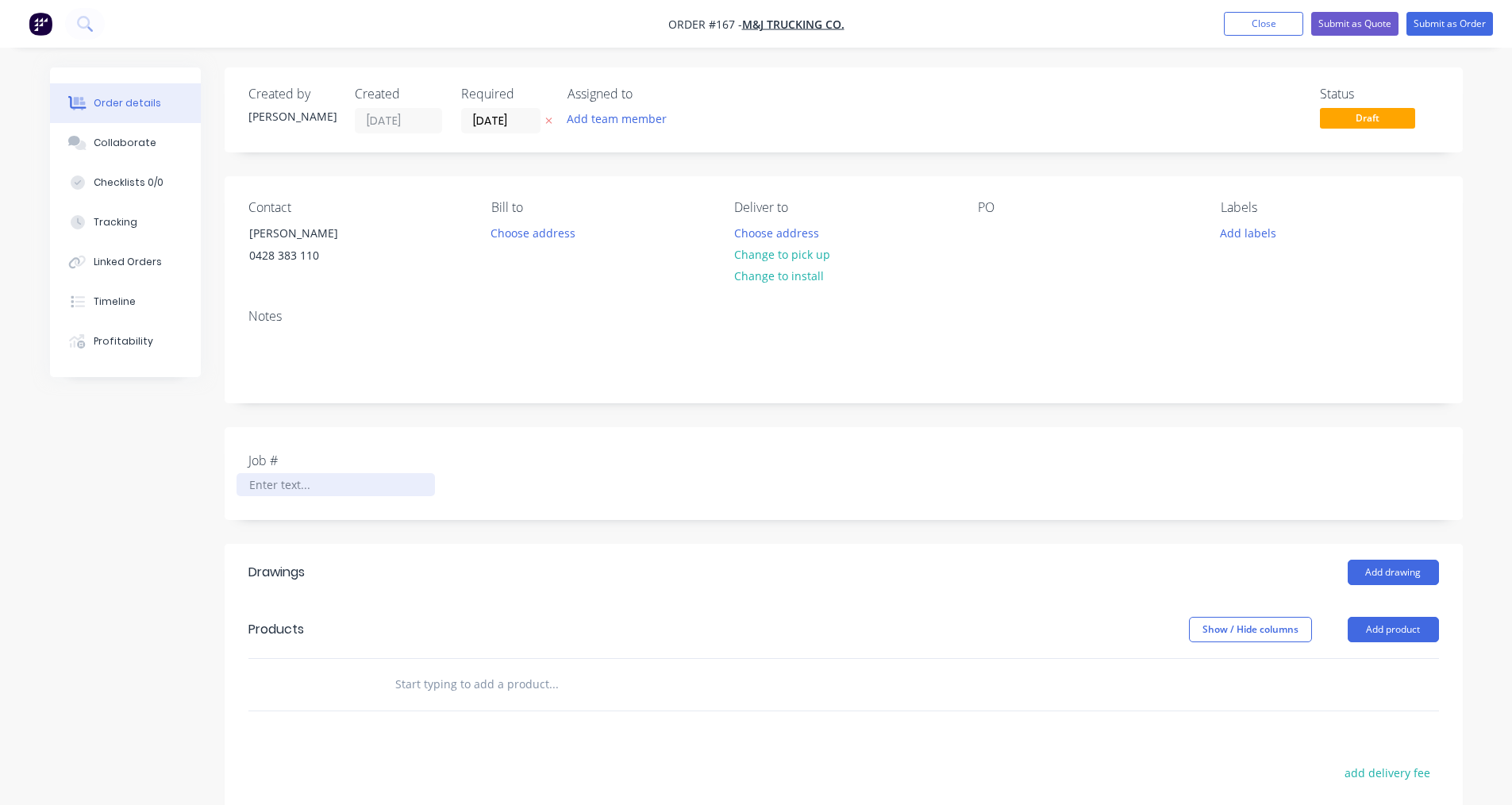
click at [315, 480] on div at bounding box center [336, 484] width 198 height 23
click at [273, 467] on label "Job #" at bounding box center [348, 460] width 198 height 19
click at [274, 476] on div at bounding box center [336, 484] width 198 height 23
click at [990, 231] on div at bounding box center [990, 232] width 26 height 23
click at [457, 681] on input "text" at bounding box center [553, 684] width 317 height 32
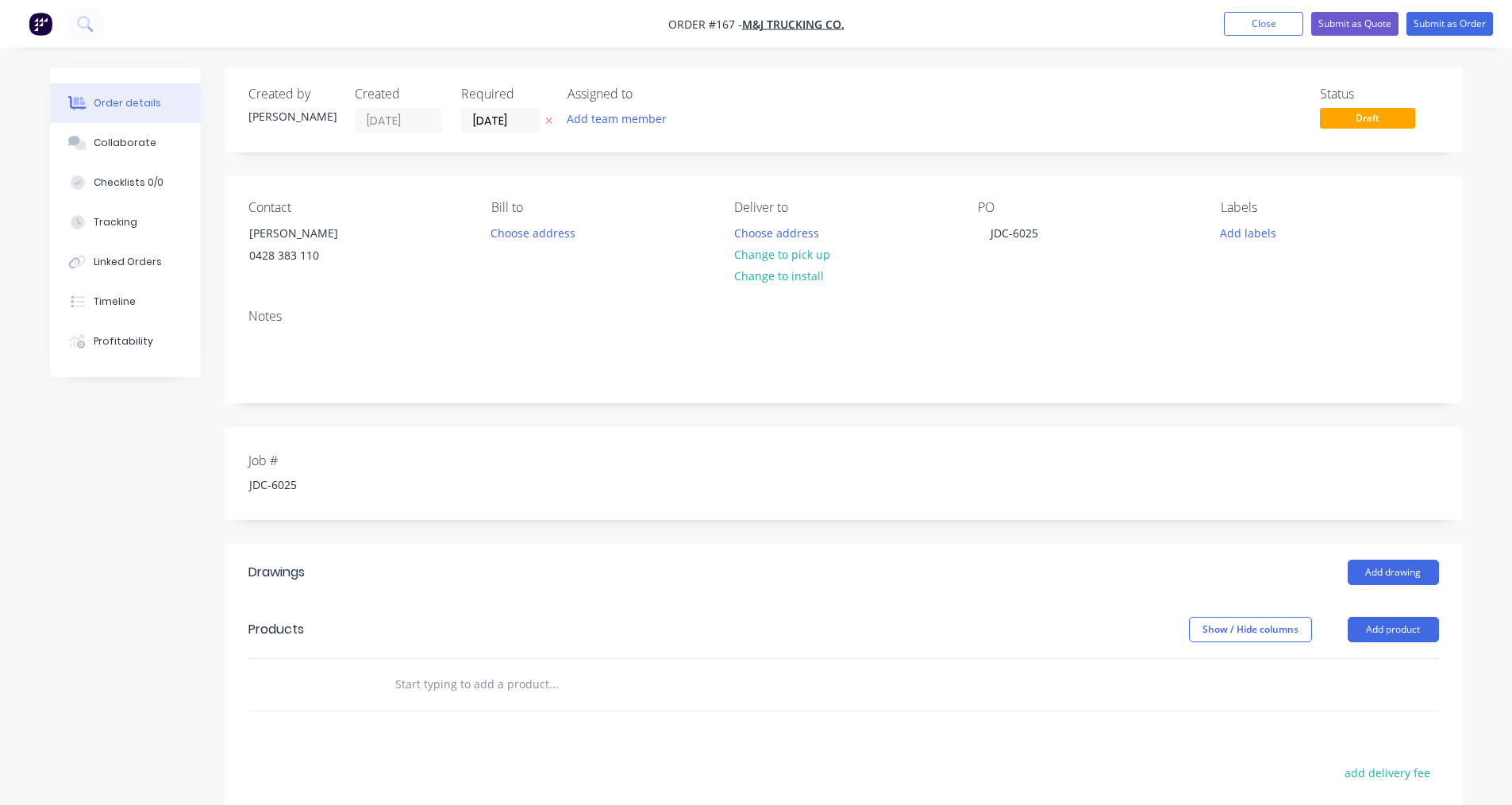
paste input "Repair Ali Tipper Body"
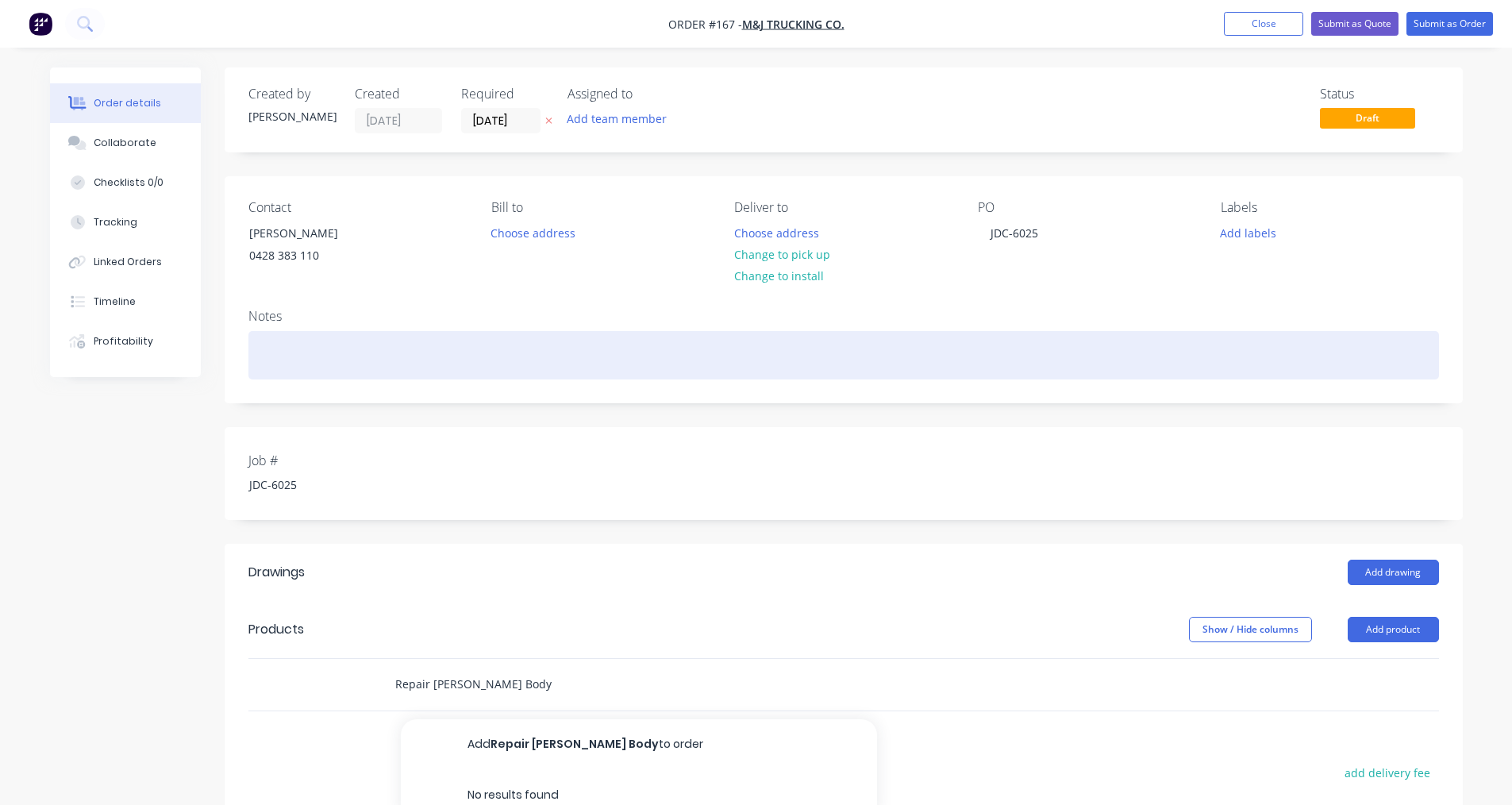
type input "Repair Ali Tipper Body"
click at [292, 360] on div at bounding box center [844, 355] width 1191 height 49
paste div
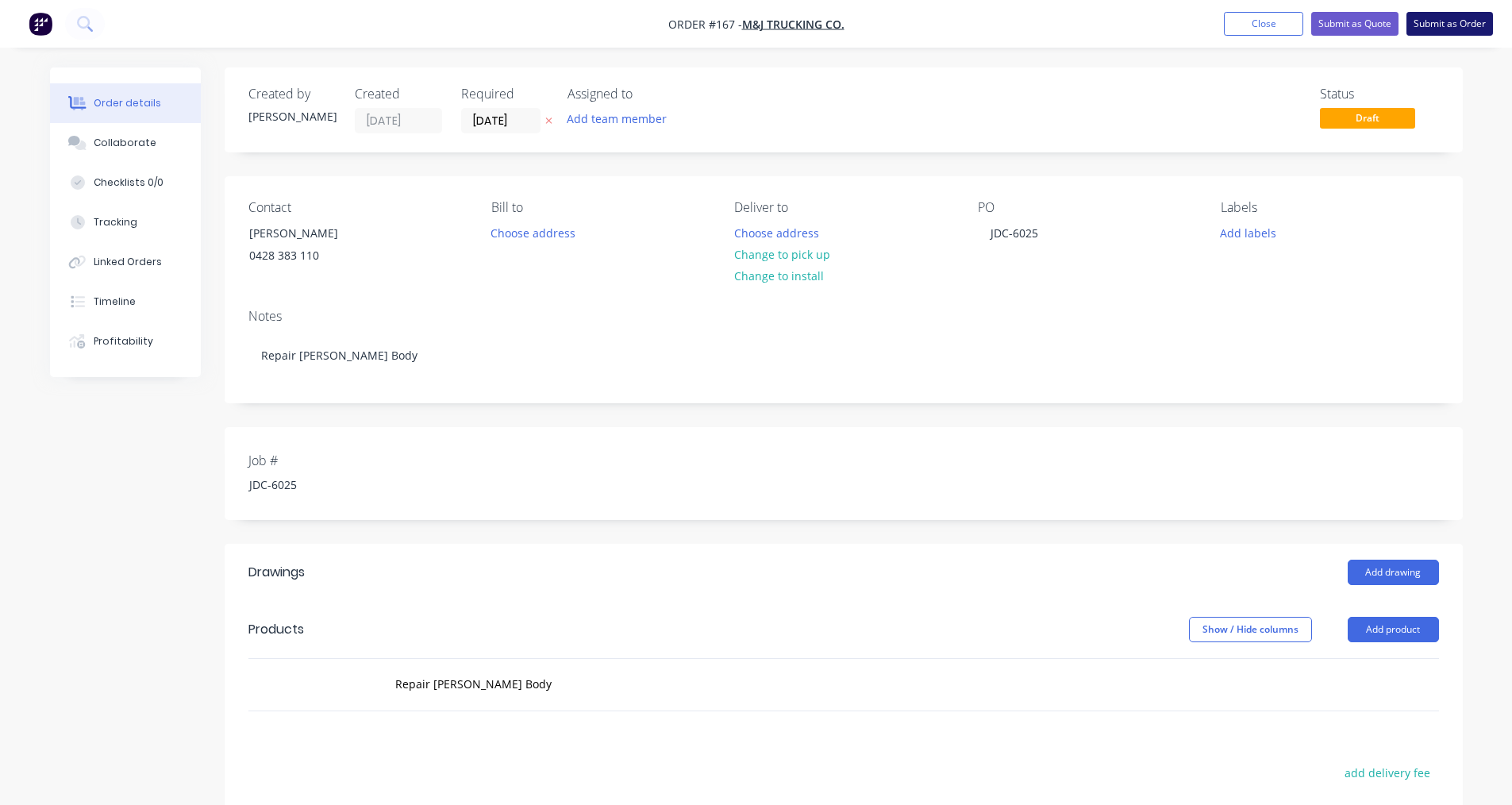
click at [1434, 34] on button "Submit as Order" at bounding box center [1450, 24] width 86 height 24
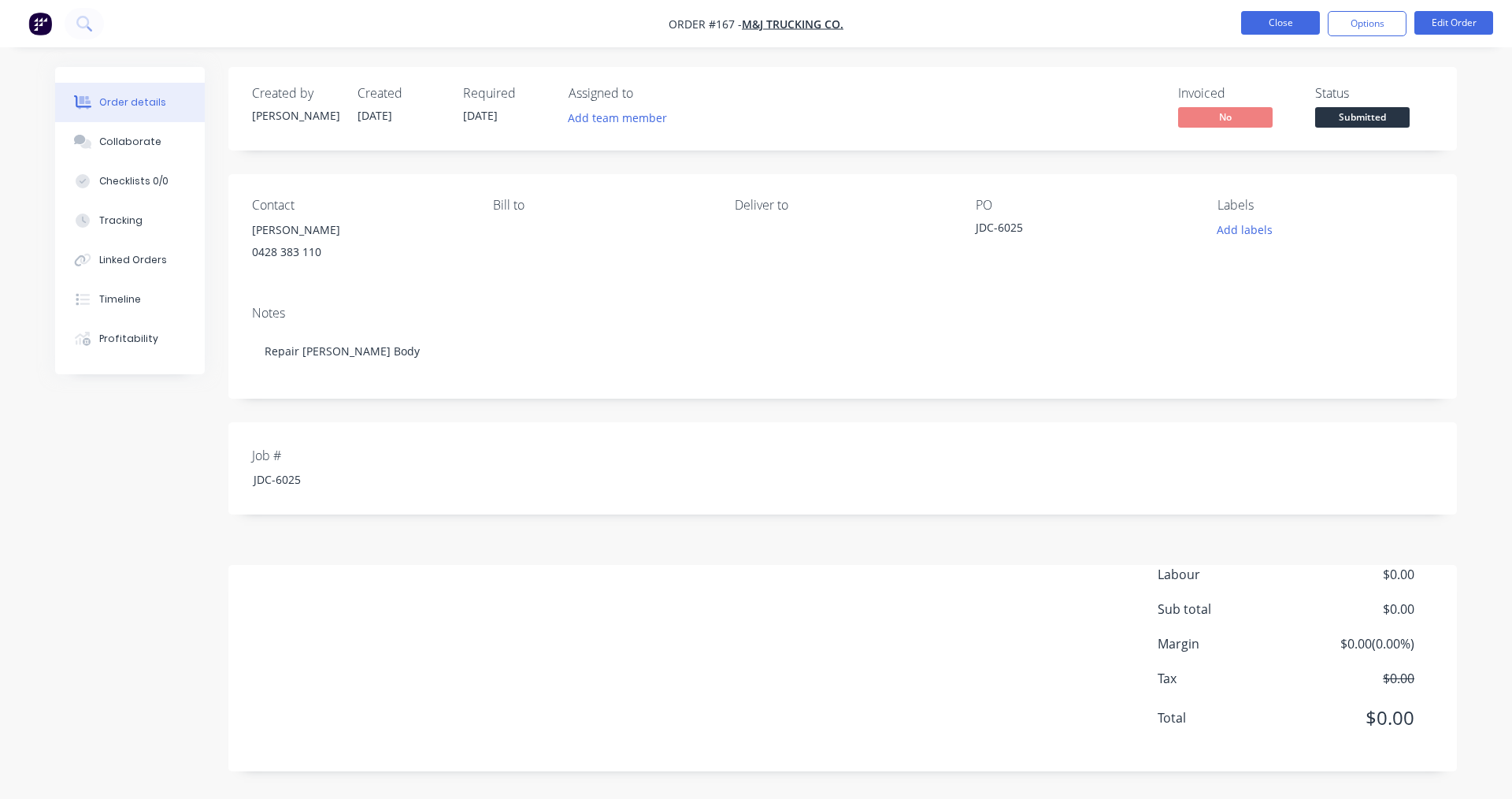
click at [1285, 17] on button "Close" at bounding box center [1281, 23] width 79 height 24
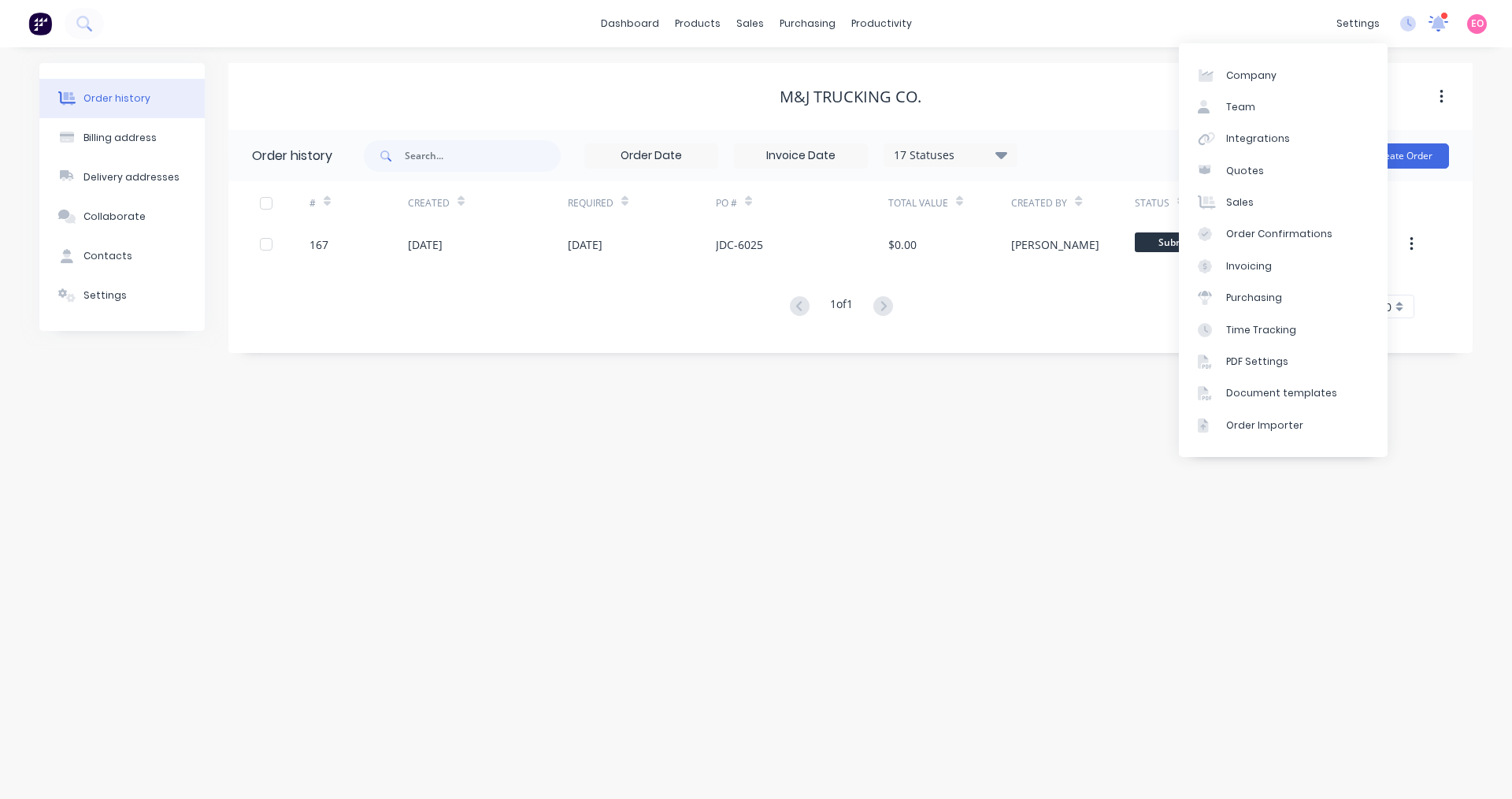
click at [1428, 20] on icon at bounding box center [1438, 23] width 20 height 16
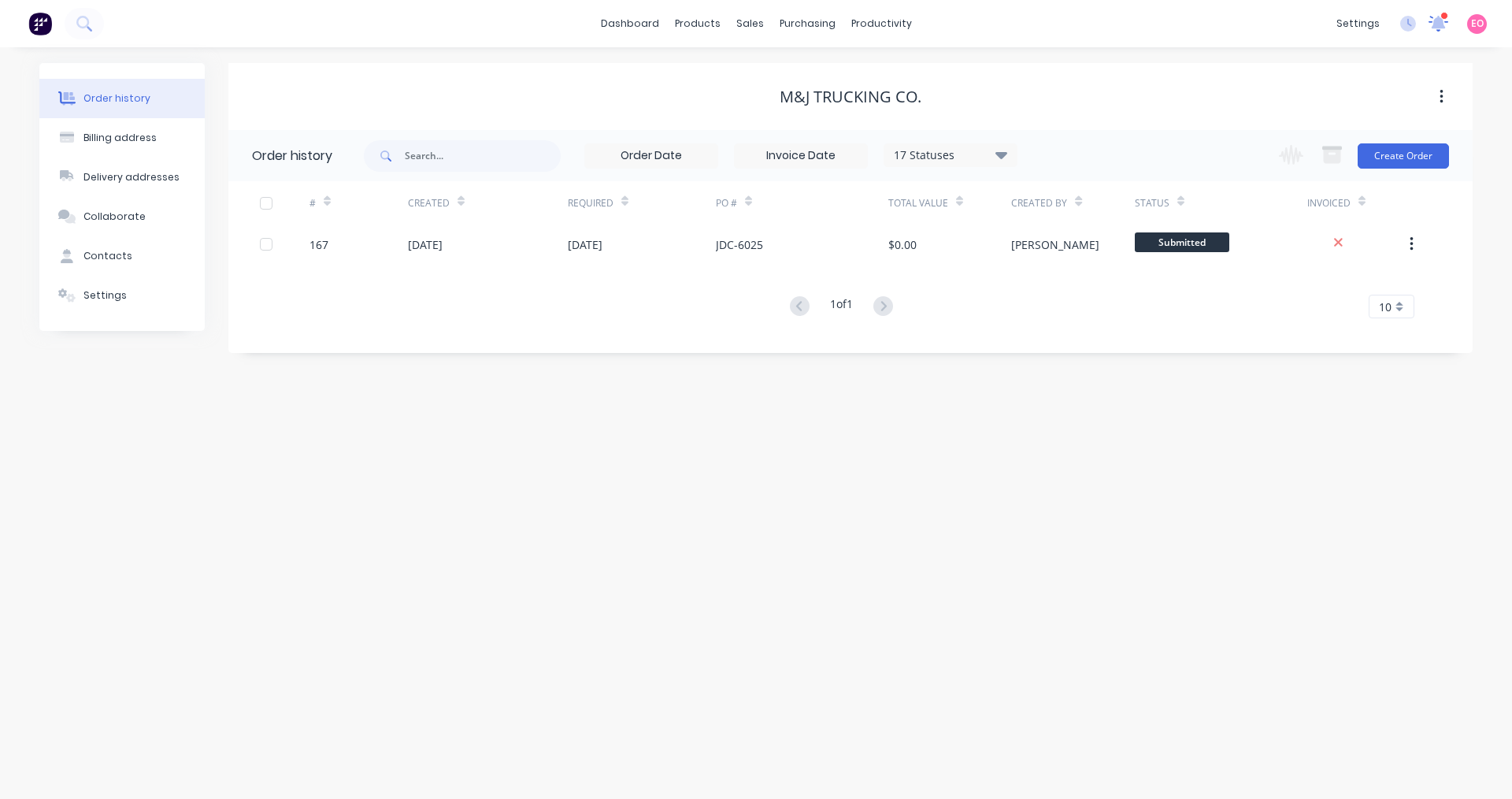
click at [1431, 22] on icon at bounding box center [1437, 24] width 21 height 18
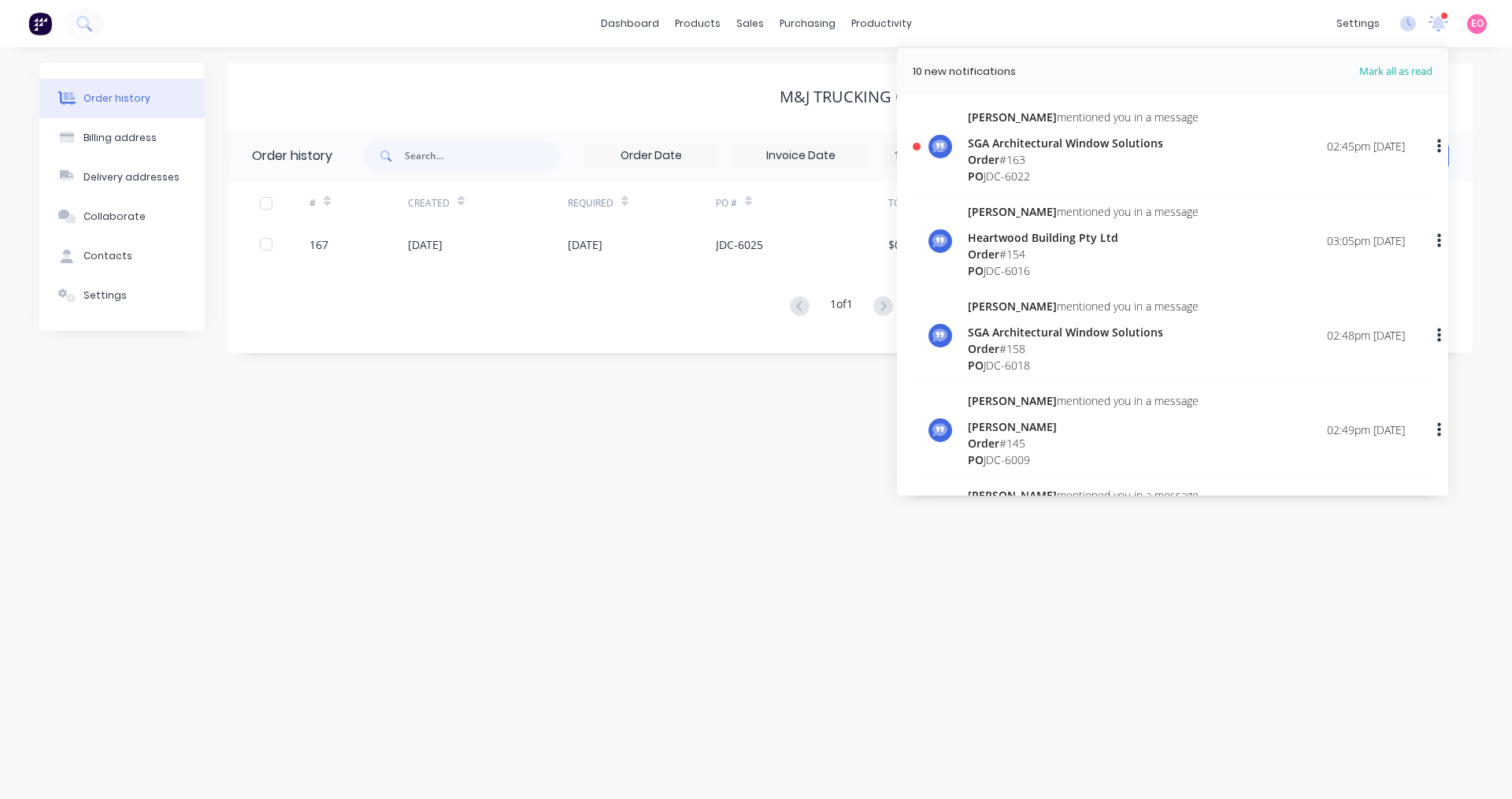
scroll to position [315, 0]
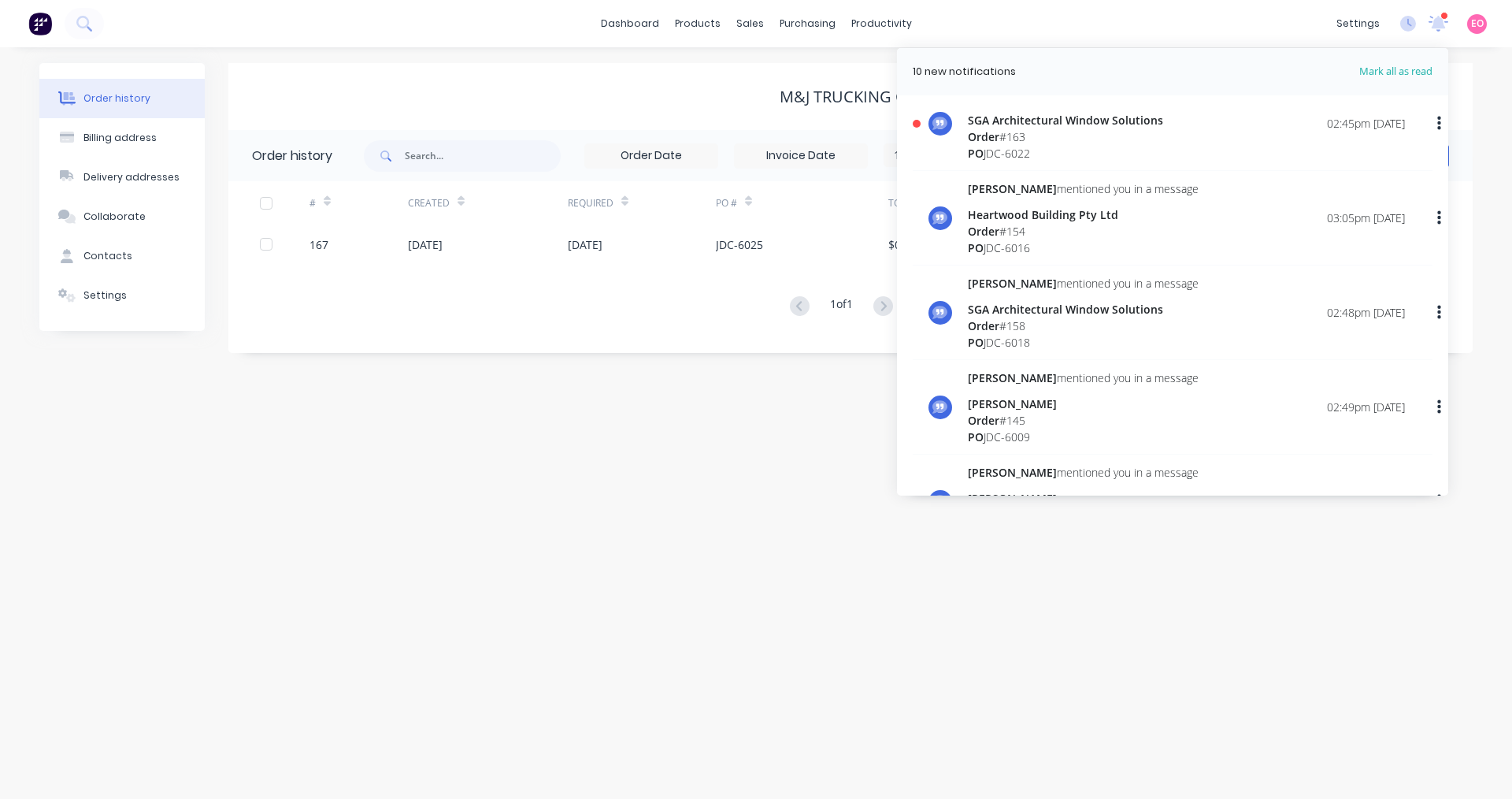
click at [1049, 247] on div "PO JDC-6016" at bounding box center [1083, 247] width 231 height 17
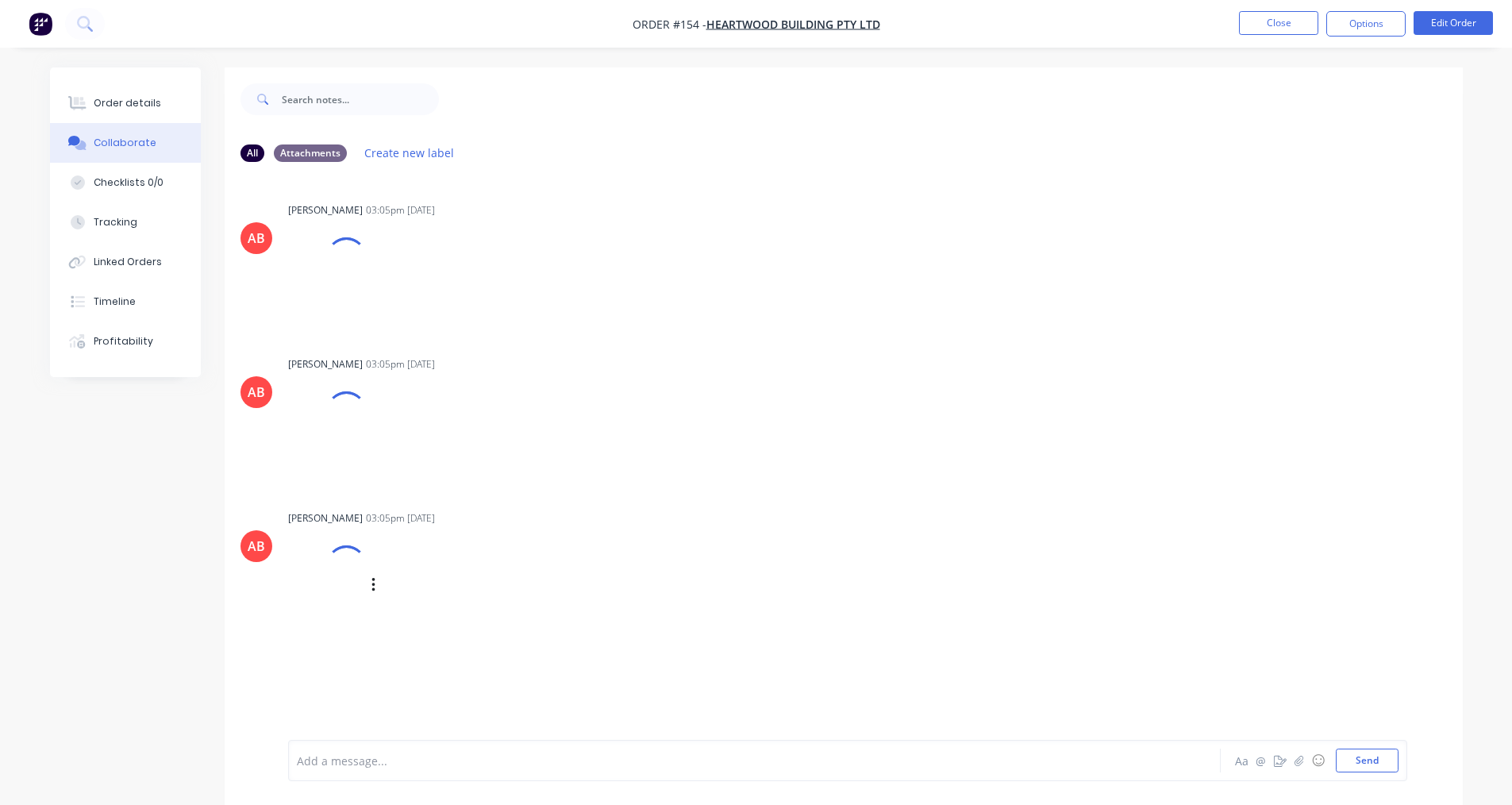
click at [347, 571] on div at bounding box center [345, 565] width 41 height 41
click at [112, 105] on div "Order details" at bounding box center [127, 103] width 67 height 14
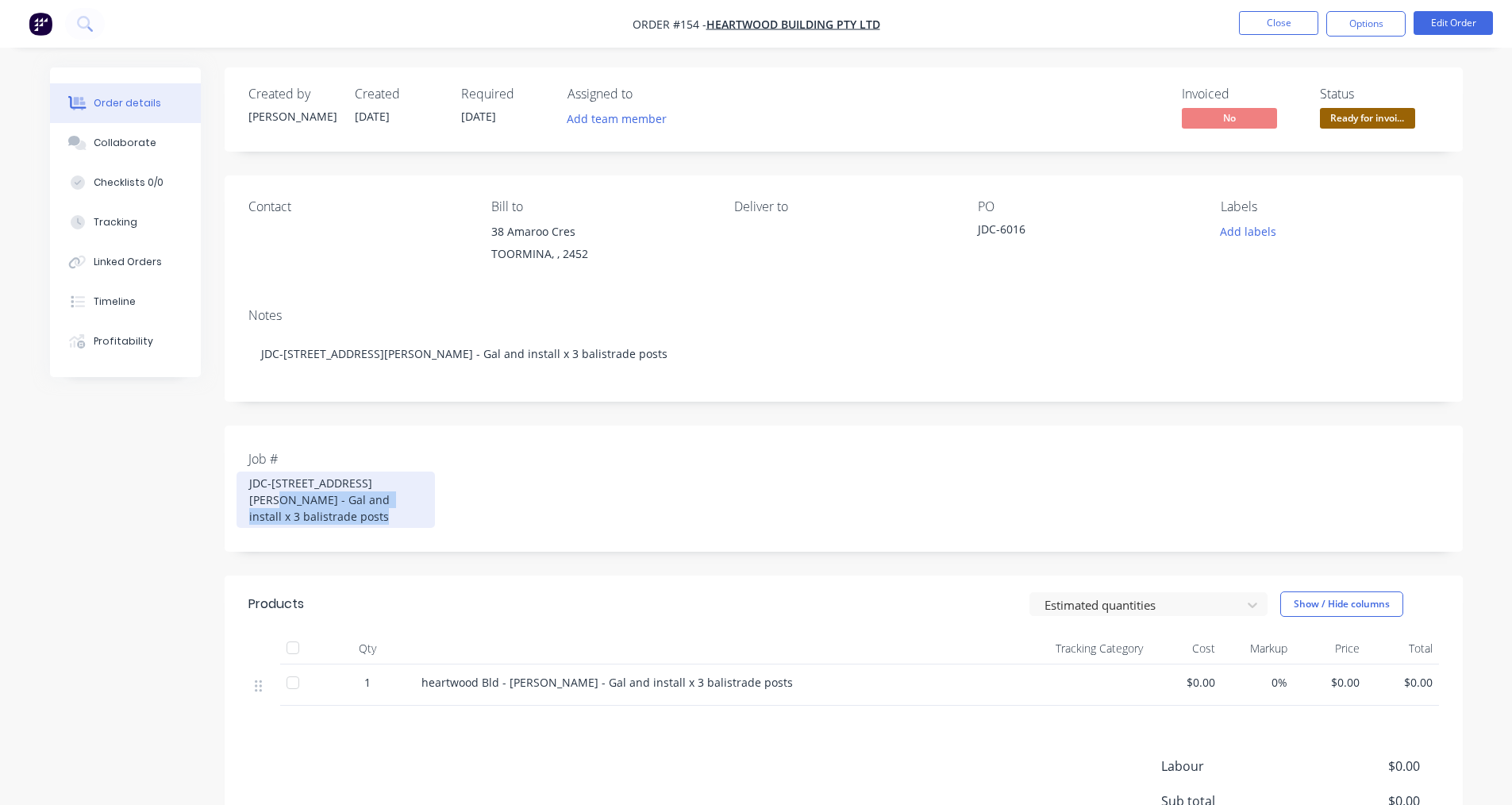
drag, startPoint x: 285, startPoint y: 521, endPoint x: 384, endPoint y: 481, distance: 106.8
click at [384, 481] on div "JDC-[STREET_ADDRESS][PERSON_NAME] - Gal and install x 3 balistrade posts" at bounding box center [336, 500] width 198 height 57
copy div "[PERSON_NAME] - Gal and install x 3 balistrade posts"
drag, startPoint x: 118, startPoint y: 147, endPoint x: 127, endPoint y: 154, distance: 11.4
click at [118, 147] on div "Collaborate" at bounding box center [124, 143] width 62 height 14
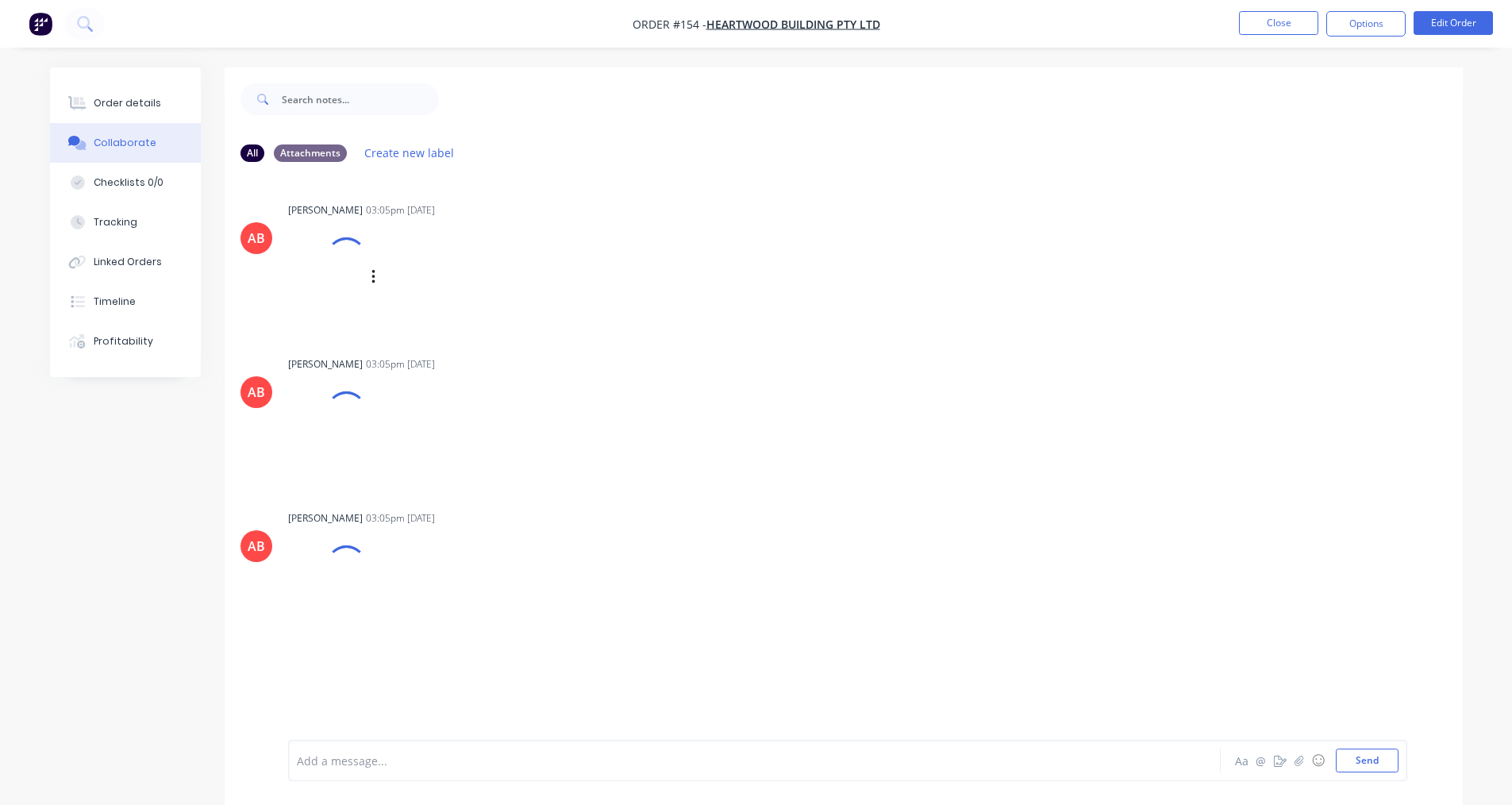
drag, startPoint x: 329, startPoint y: 278, endPoint x: 324, endPoint y: 302, distance: 24.5
click at [324, 302] on div at bounding box center [327, 278] width 78 height 105
drag, startPoint x: 325, startPoint y: 269, endPoint x: -890, endPoint y: 336, distance: 1216.8
click at [0, 336] on html "Order #154 - Heartwood Building Pty Ltd Close Options Edit Order Order details …" at bounding box center [756, 414] width 1512 height 829
drag, startPoint x: 324, startPoint y: 274, endPoint x: -1208, endPoint y: 197, distance: 1533.9
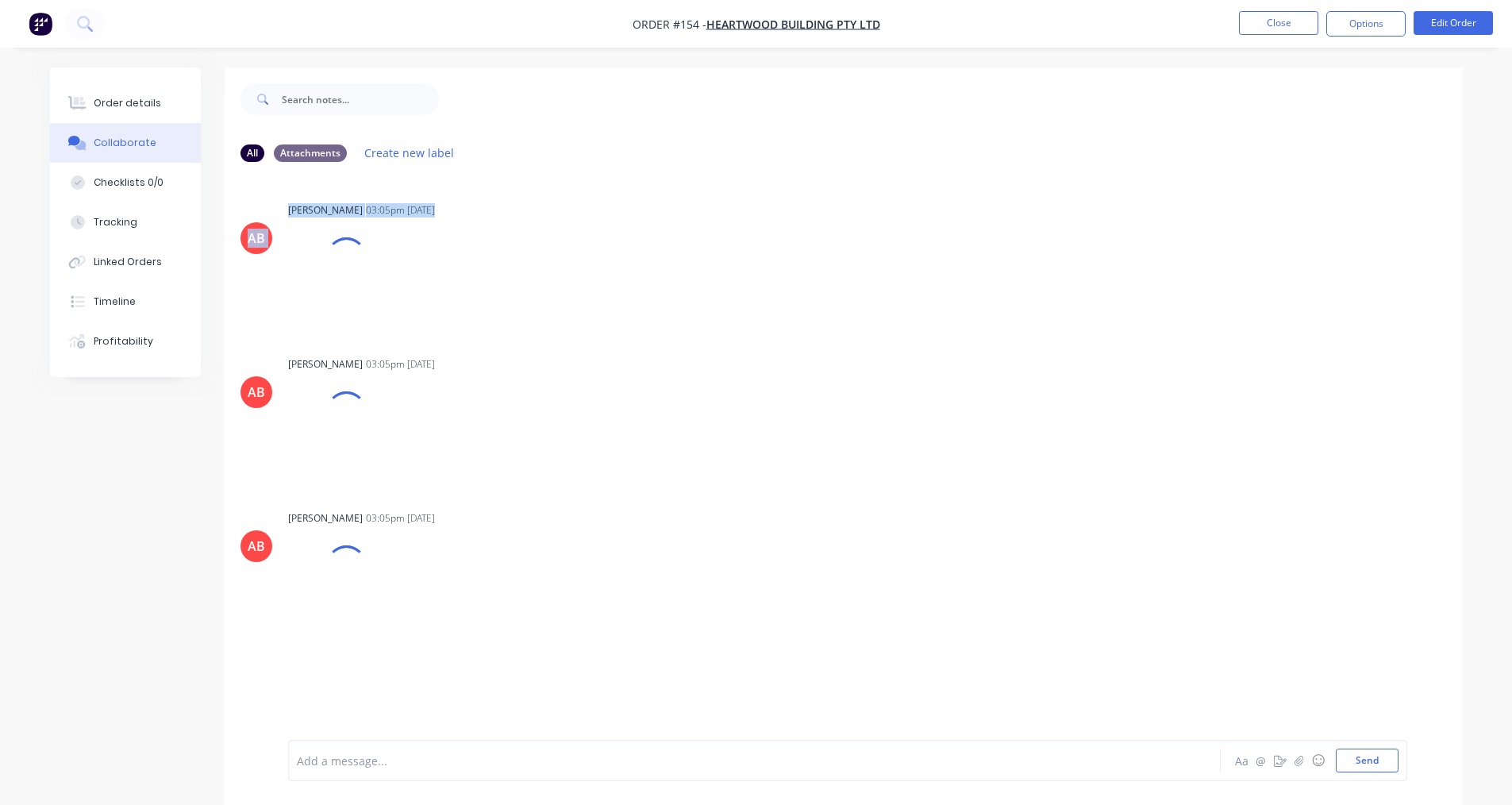
click at [0, 197] on html "Order #154 - Heartwood Building Pty Ltd Close Options Edit Order Order details …" at bounding box center [756, 414] width 1512 height 829
click at [711, 257] on div "[PERSON_NAME] 03:05pm [DATE] IMG_9AFR4ZD0BJD_1.png Labels Download Delete" at bounding box center [536, 263] width 496 height 130
drag, startPoint x: 336, startPoint y: 250, endPoint x: 461, endPoint y: 328, distance: 147.3
click at [468, 333] on div "AB [PERSON_NAME] 03:05pm [DATE] IMG_9AFR4ZD0BJD_1.png Labels Download Delete AB…" at bounding box center [844, 417] width 1238 height 438
click at [325, 292] on div at bounding box center [327, 278] width 78 height 105
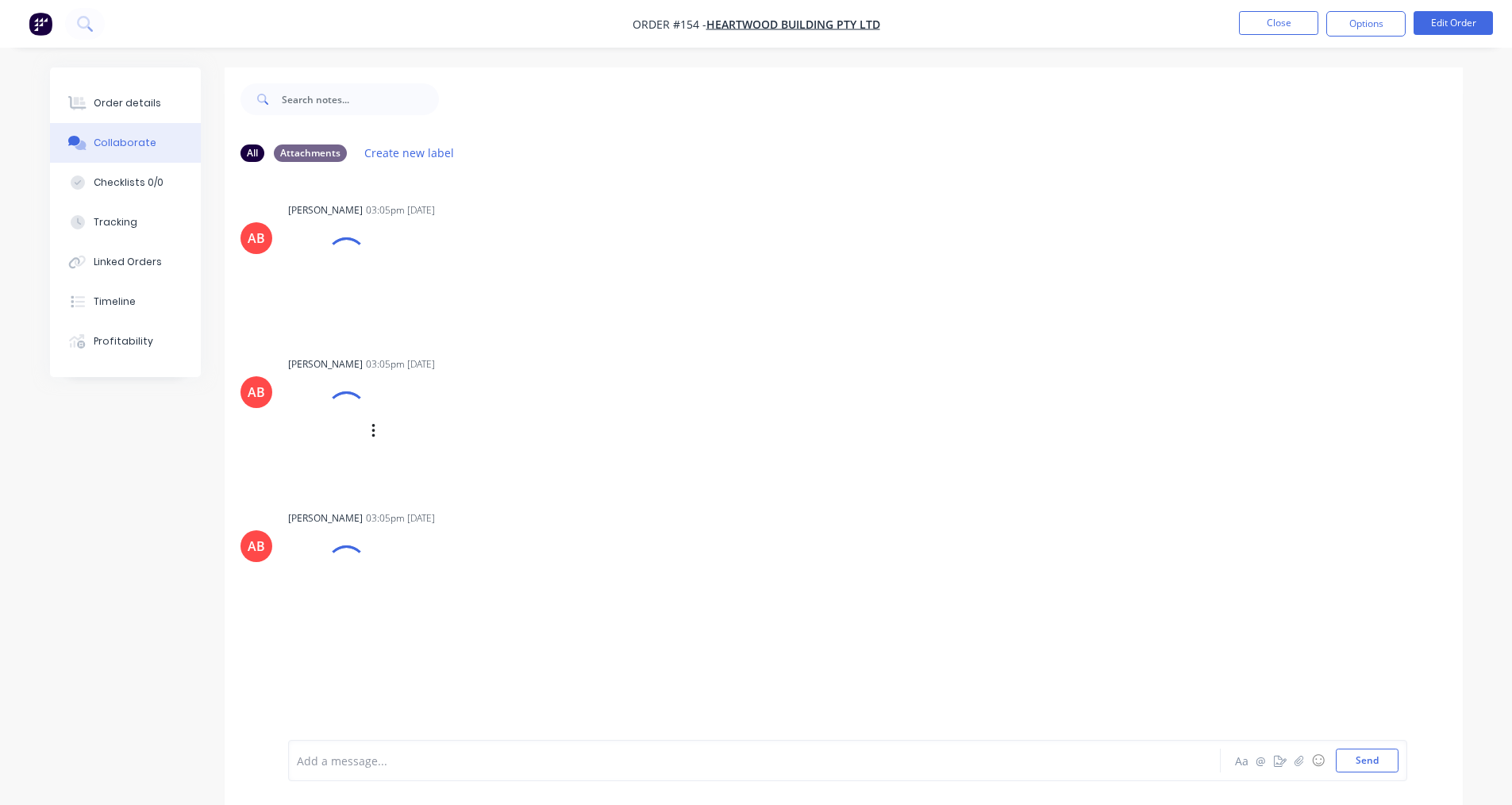
click at [340, 436] on div at bounding box center [327, 431] width 78 height 105
click at [324, 572] on div at bounding box center [327, 585] width 78 height 105
click at [810, 376] on div "AB [PERSON_NAME] 03:05pm [DATE] IMG_LCZVHRRQJGZ_2.png Labels Download Delete" at bounding box center [844, 416] width 1238 height 130
click at [1294, 20] on button "Close" at bounding box center [1279, 23] width 79 height 24
